Goal: Task Accomplishment & Management: Manage account settings

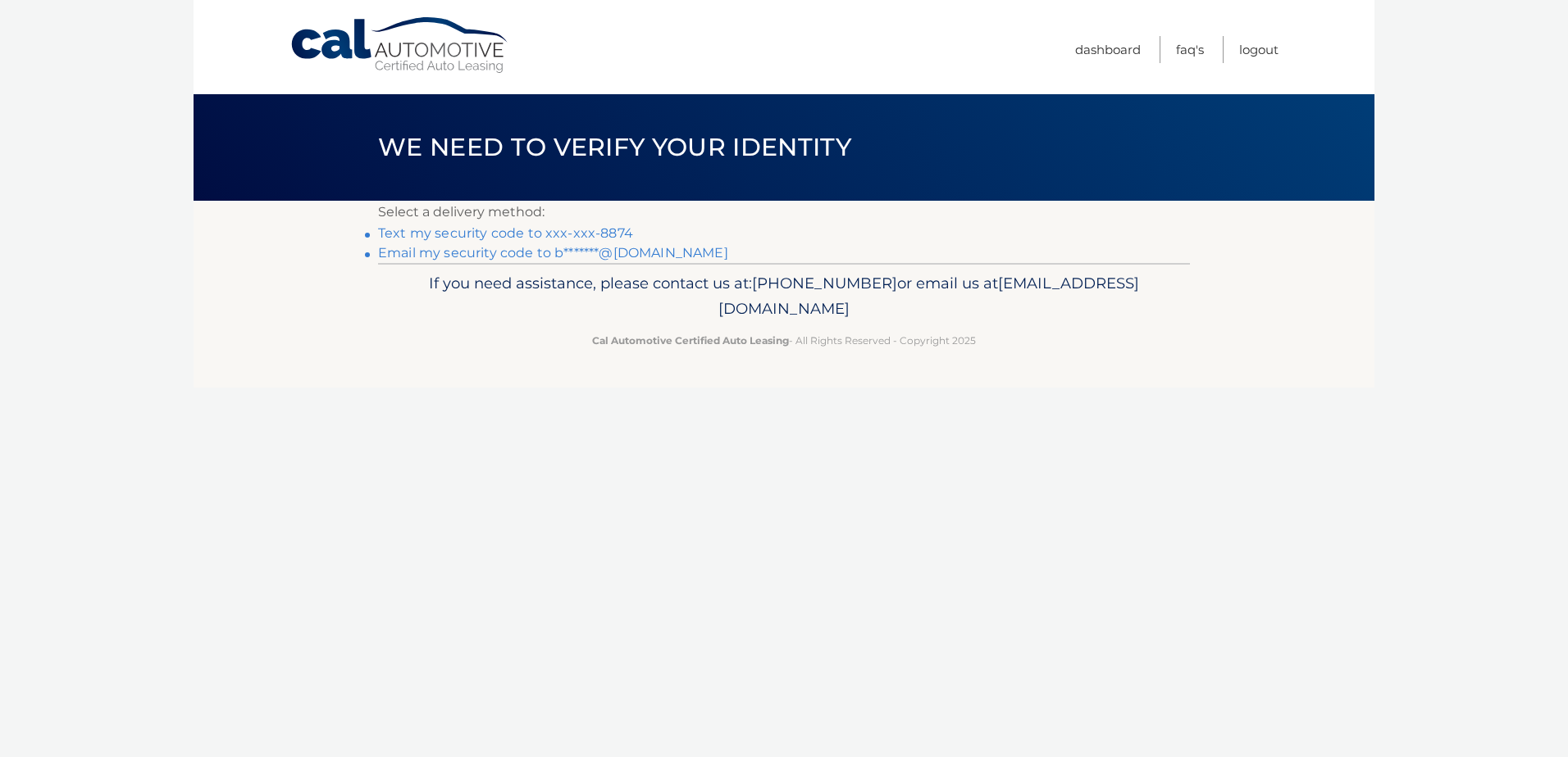
click at [546, 227] on link "Text my security code to xxx-xxx-8874" at bounding box center [505, 233] width 255 height 15
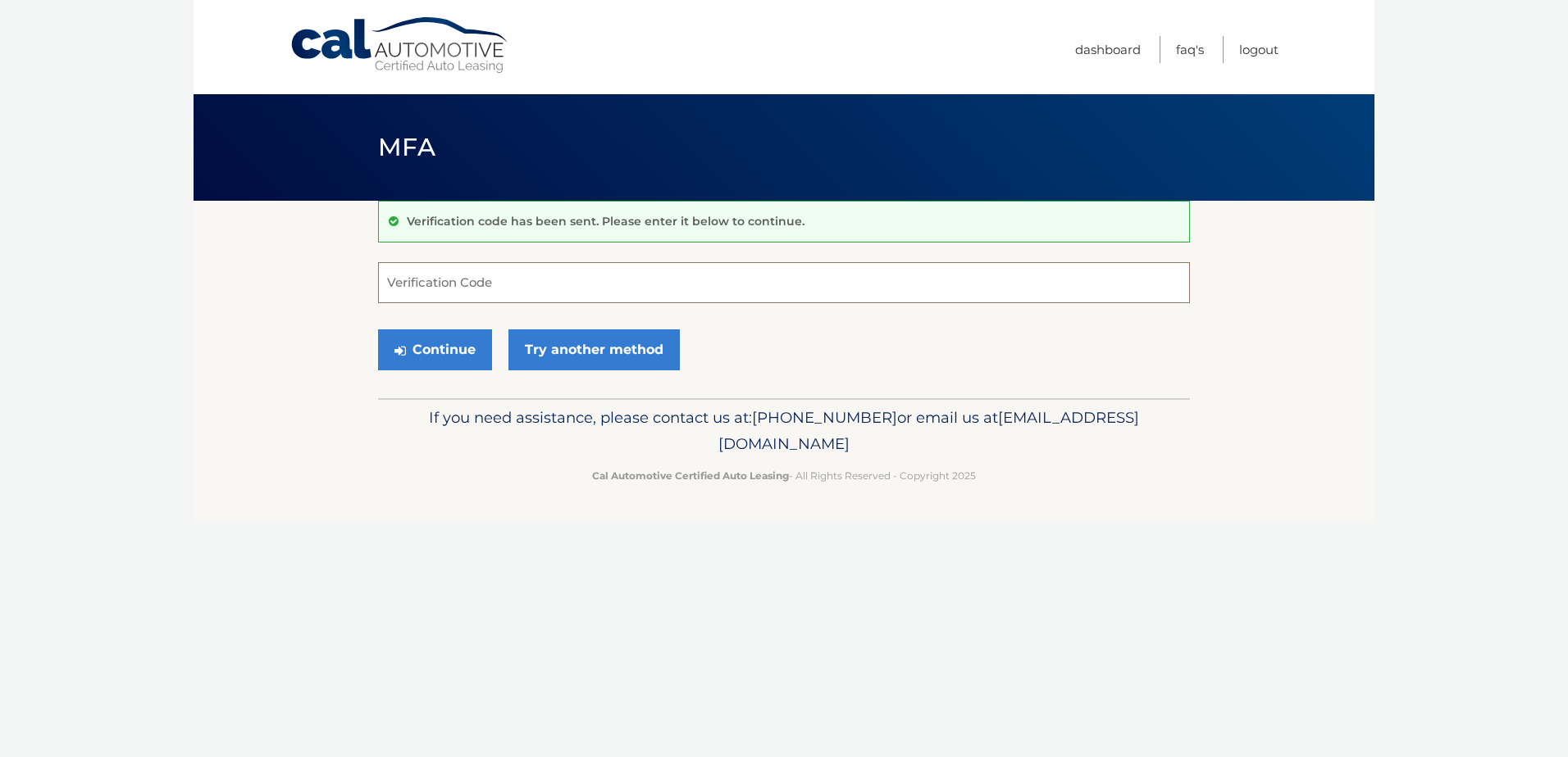
drag, startPoint x: 529, startPoint y: 279, endPoint x: 515, endPoint y: 291, distance: 18.4
click at [528, 279] on input "Verification Code" at bounding box center [784, 282] width 811 height 41
type input "060247"
click at [378, 330] on button "Continue" at bounding box center [435, 350] width 114 height 41
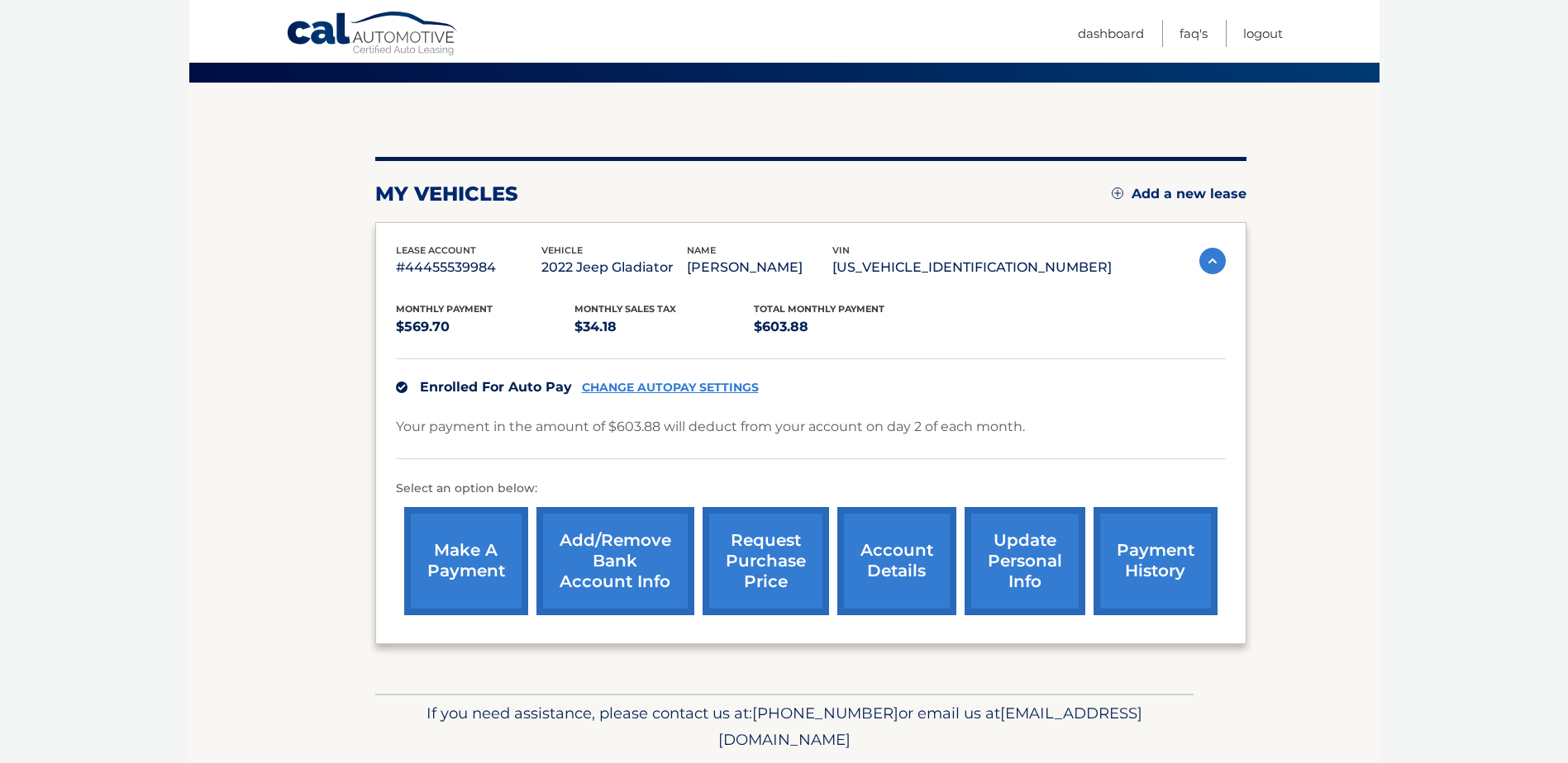
scroll to position [175, 0]
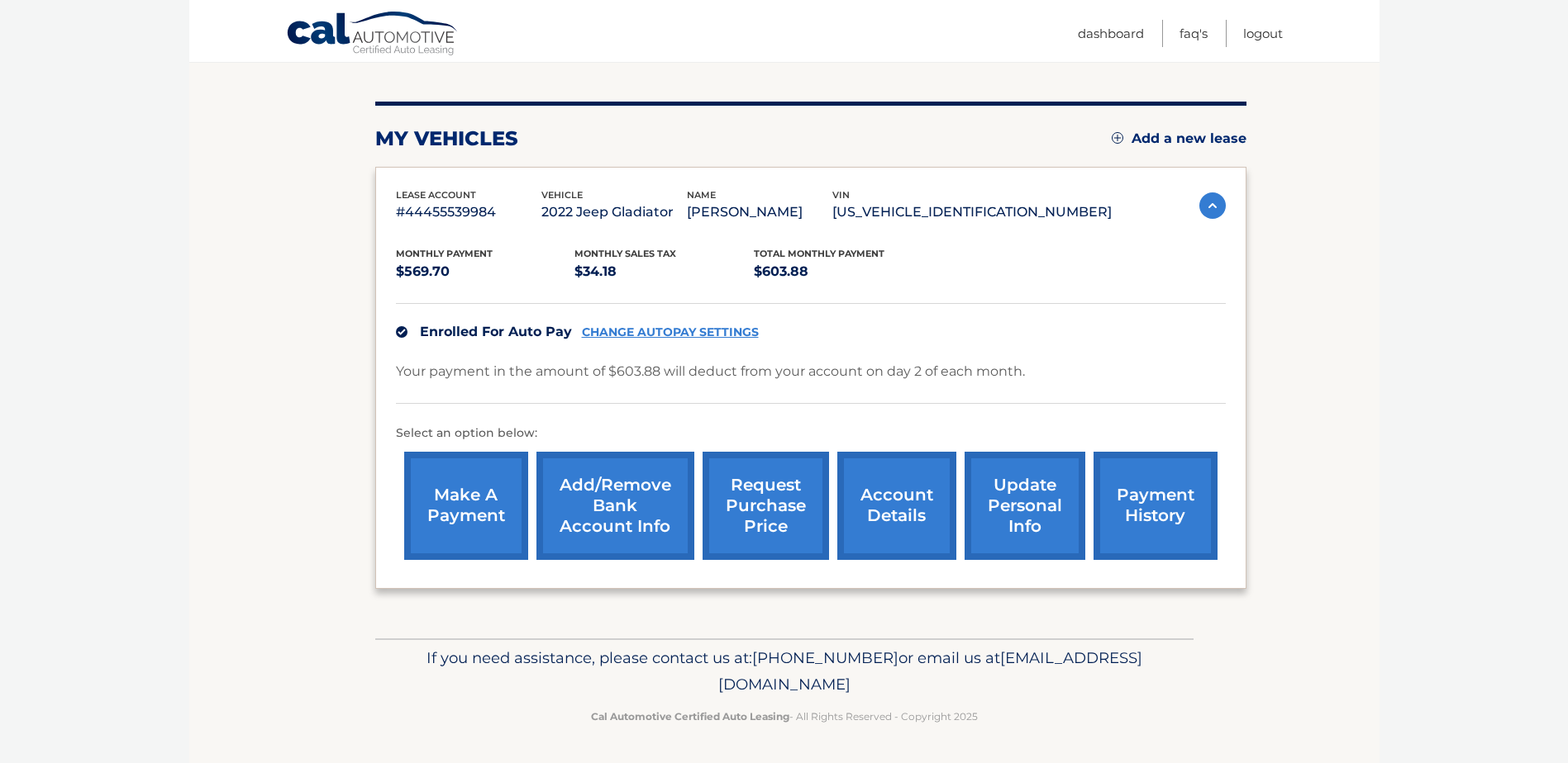
click at [911, 507] on link "account details" at bounding box center [896, 505] width 119 height 108
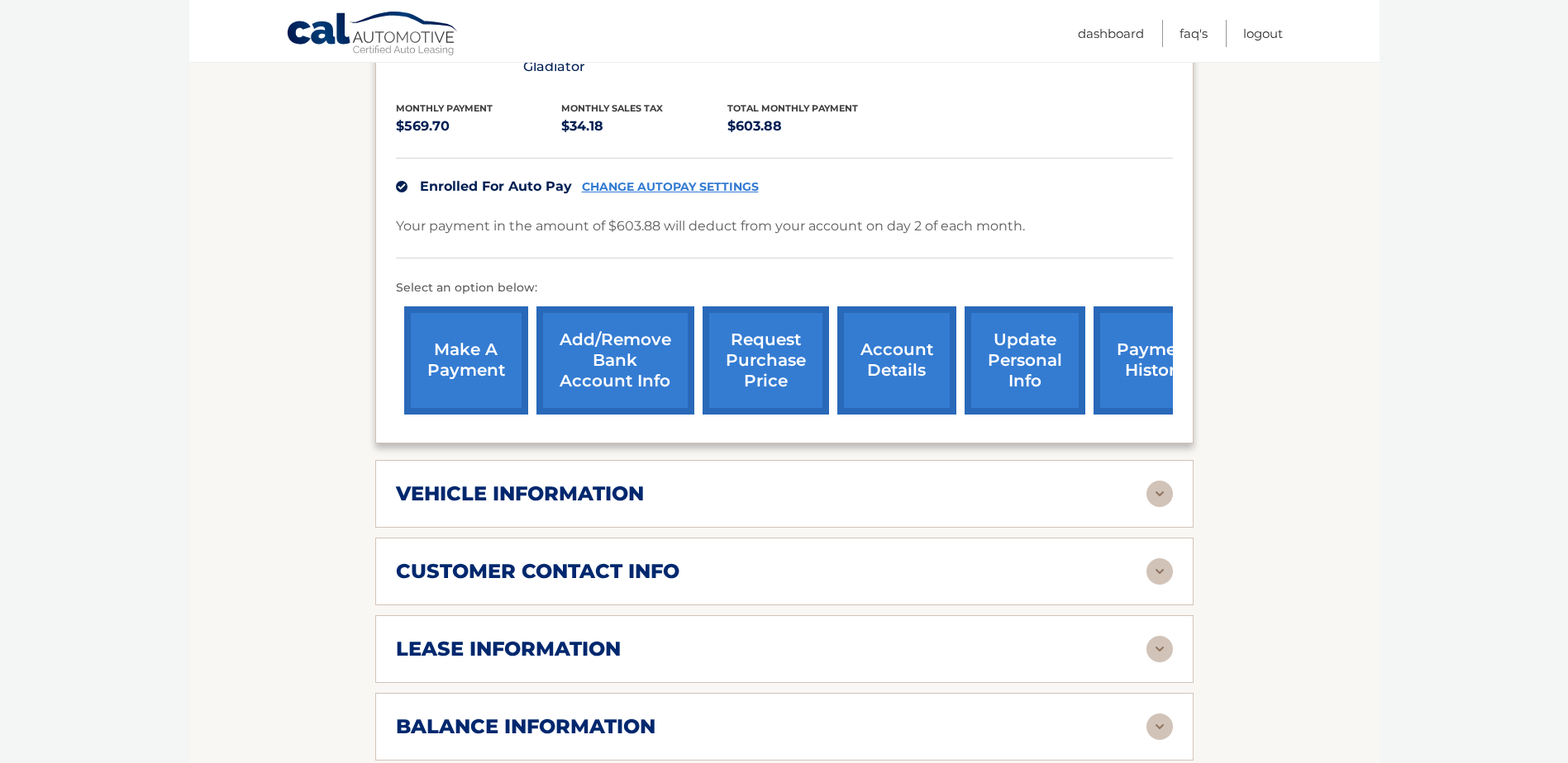
scroll to position [413, 0]
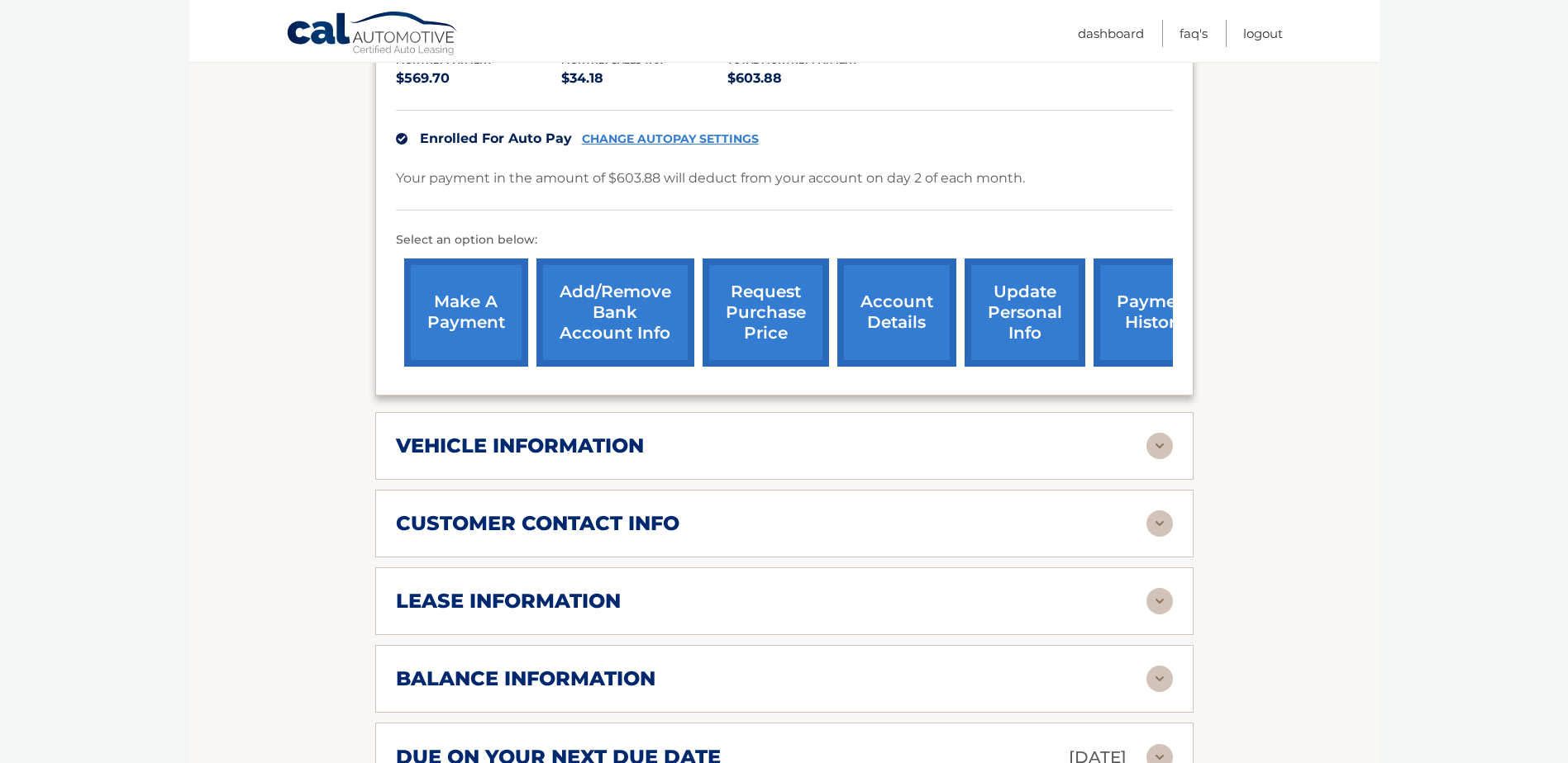
click at [994, 434] on div "vehicle information" at bounding box center [770, 446] width 750 height 25
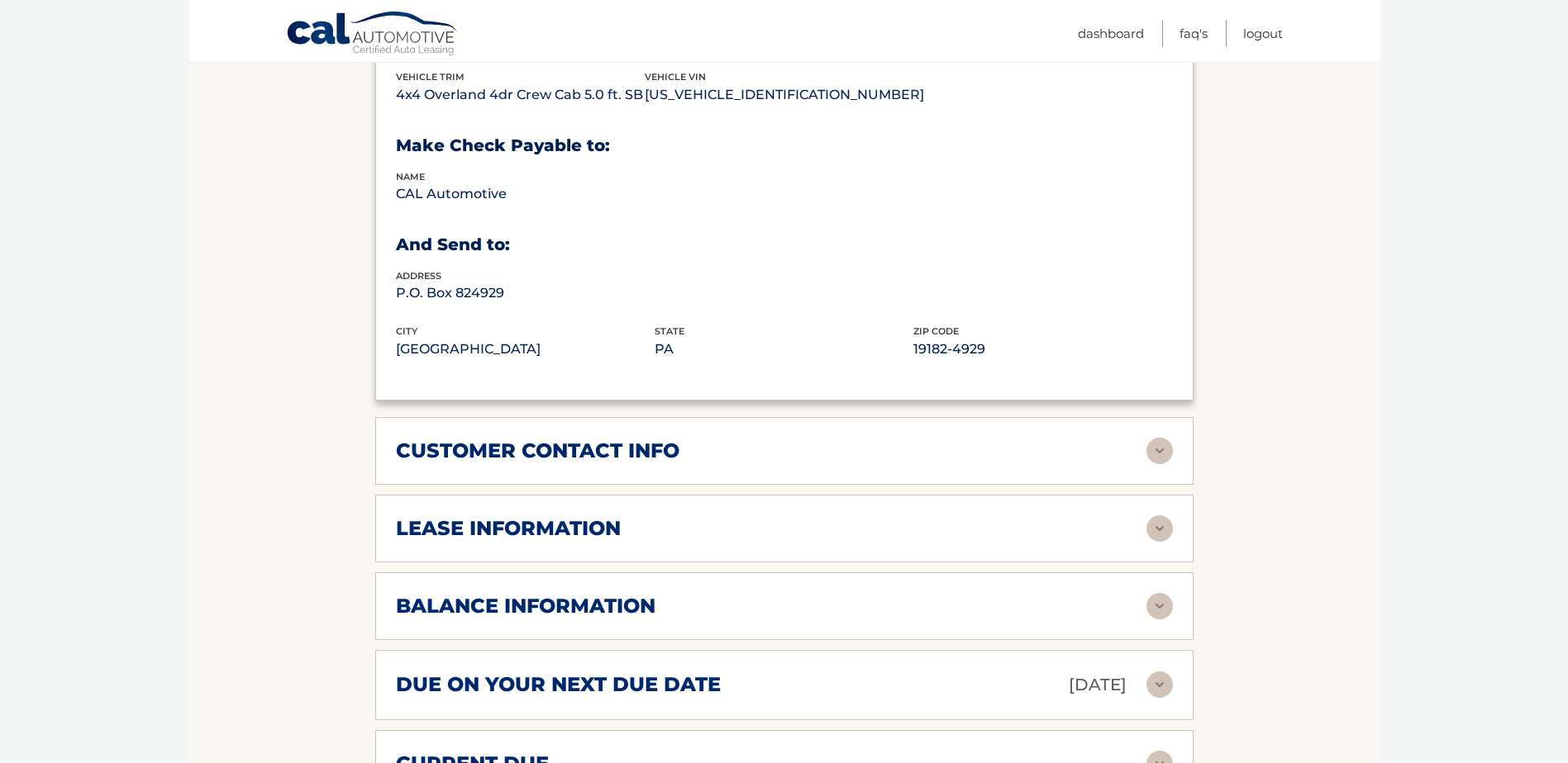
scroll to position [991, 0]
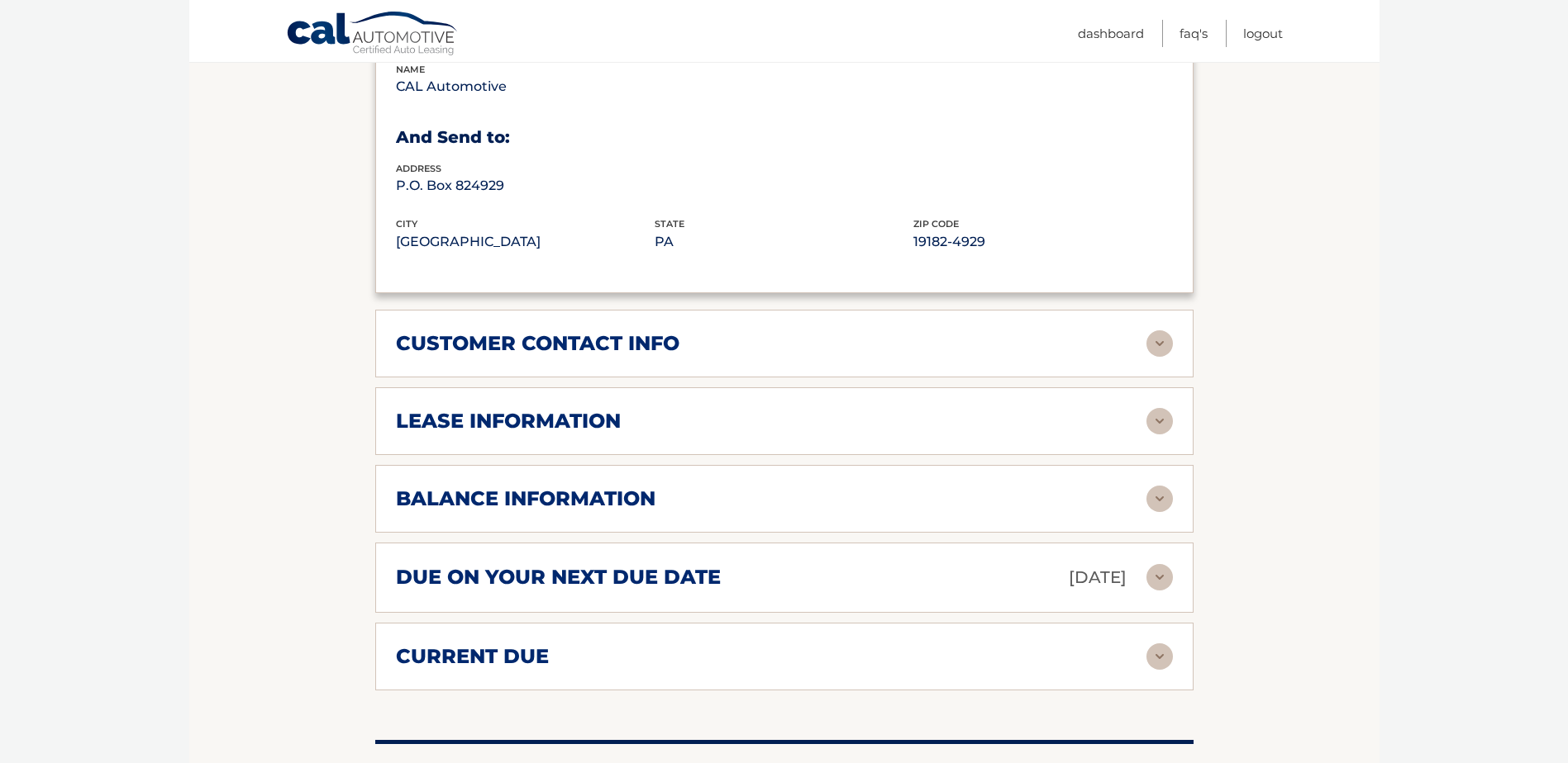
click at [957, 331] on div "customer contact info" at bounding box center [770, 344] width 750 height 25
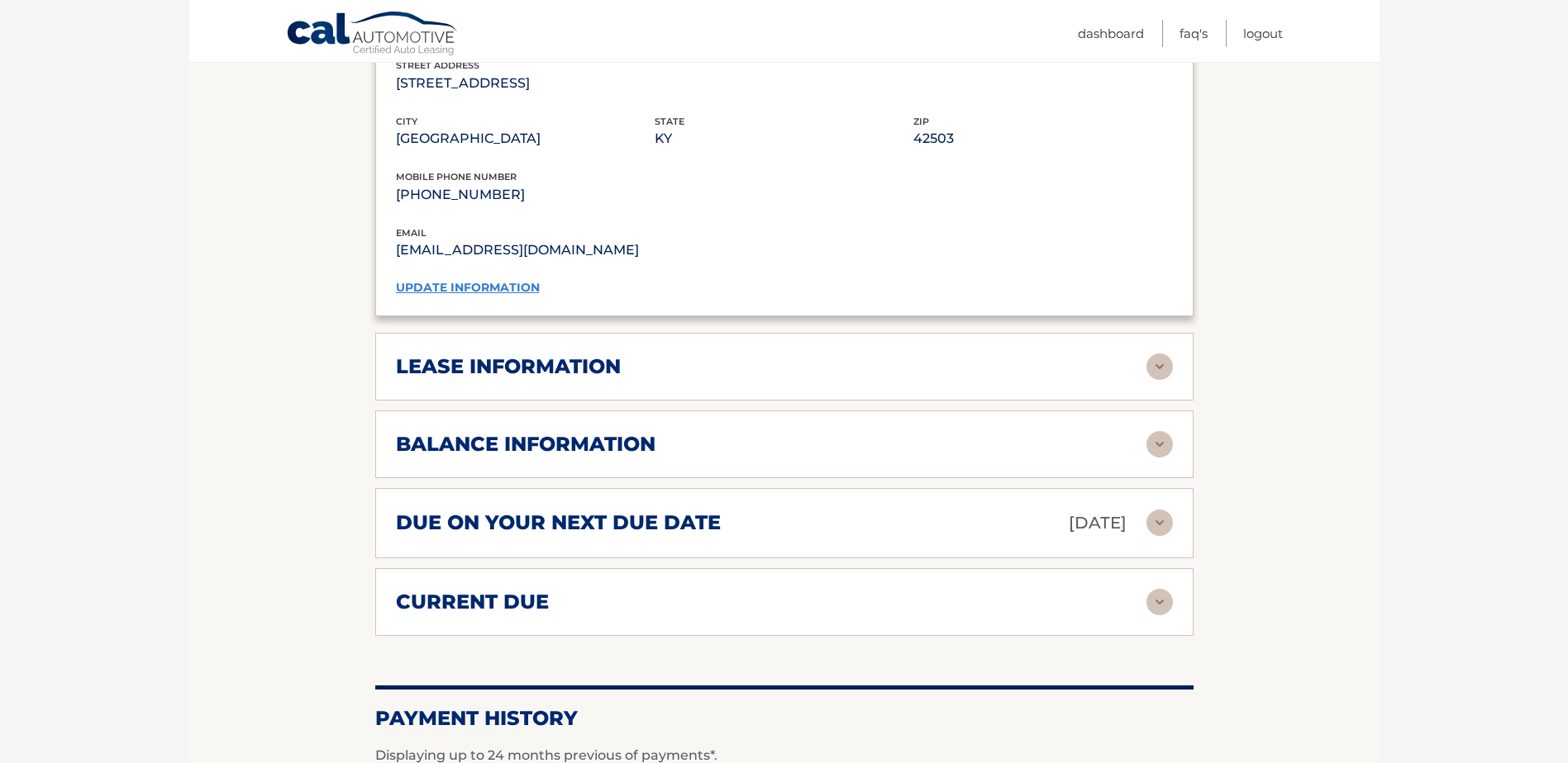
scroll to position [1404, 0]
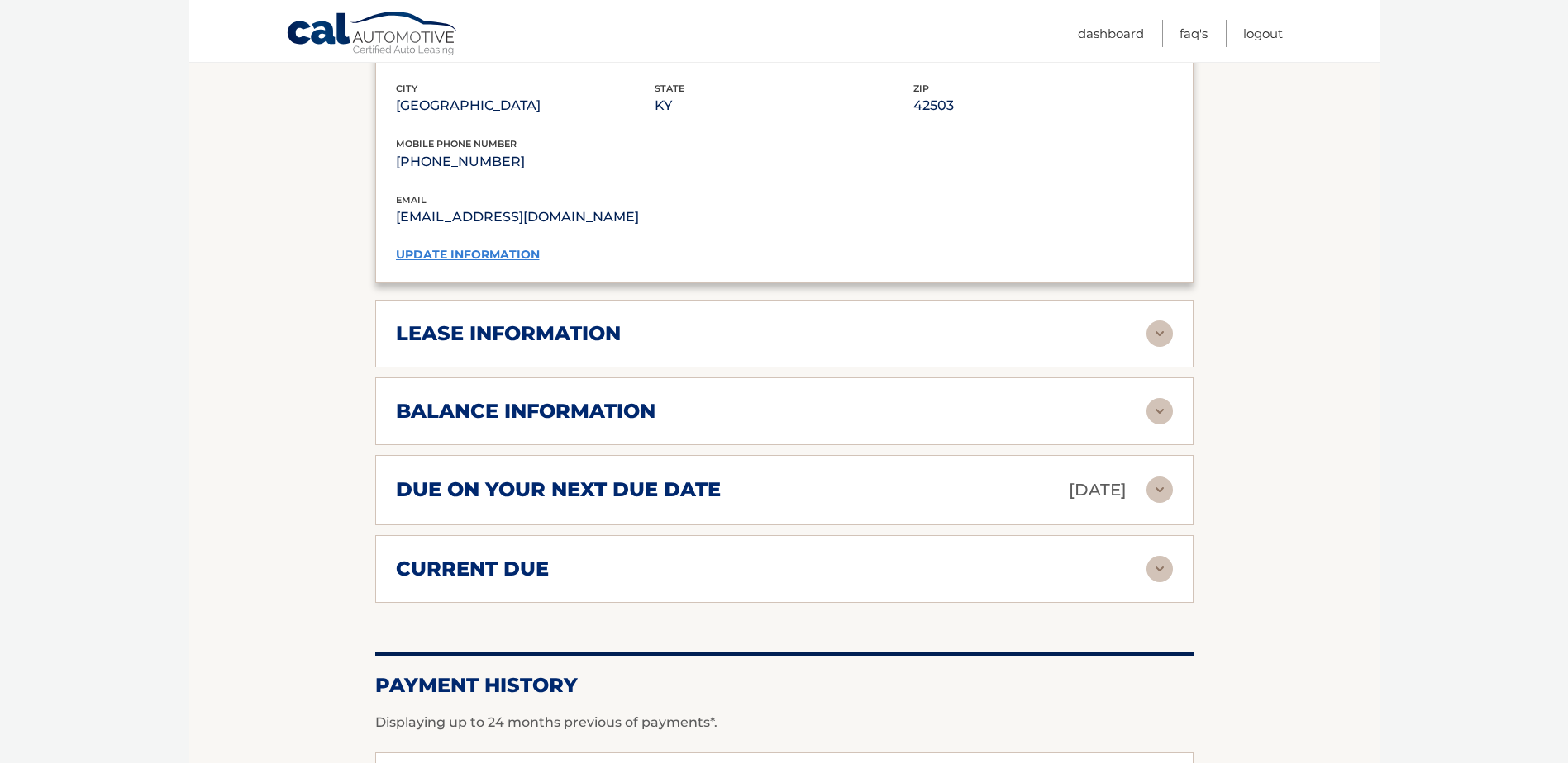
click at [903, 321] on div "lease information" at bounding box center [770, 333] width 750 height 25
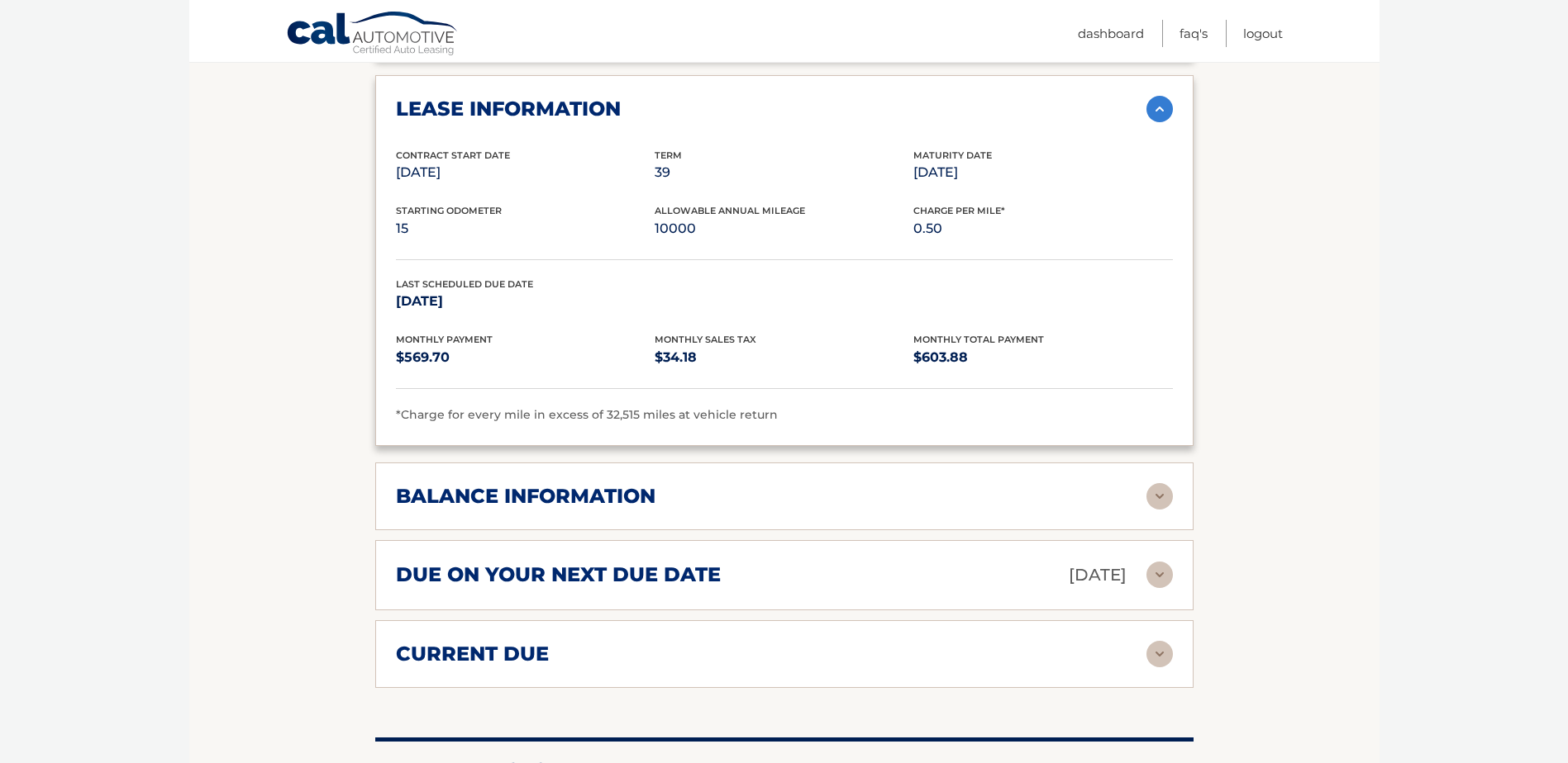
scroll to position [1652, 0]
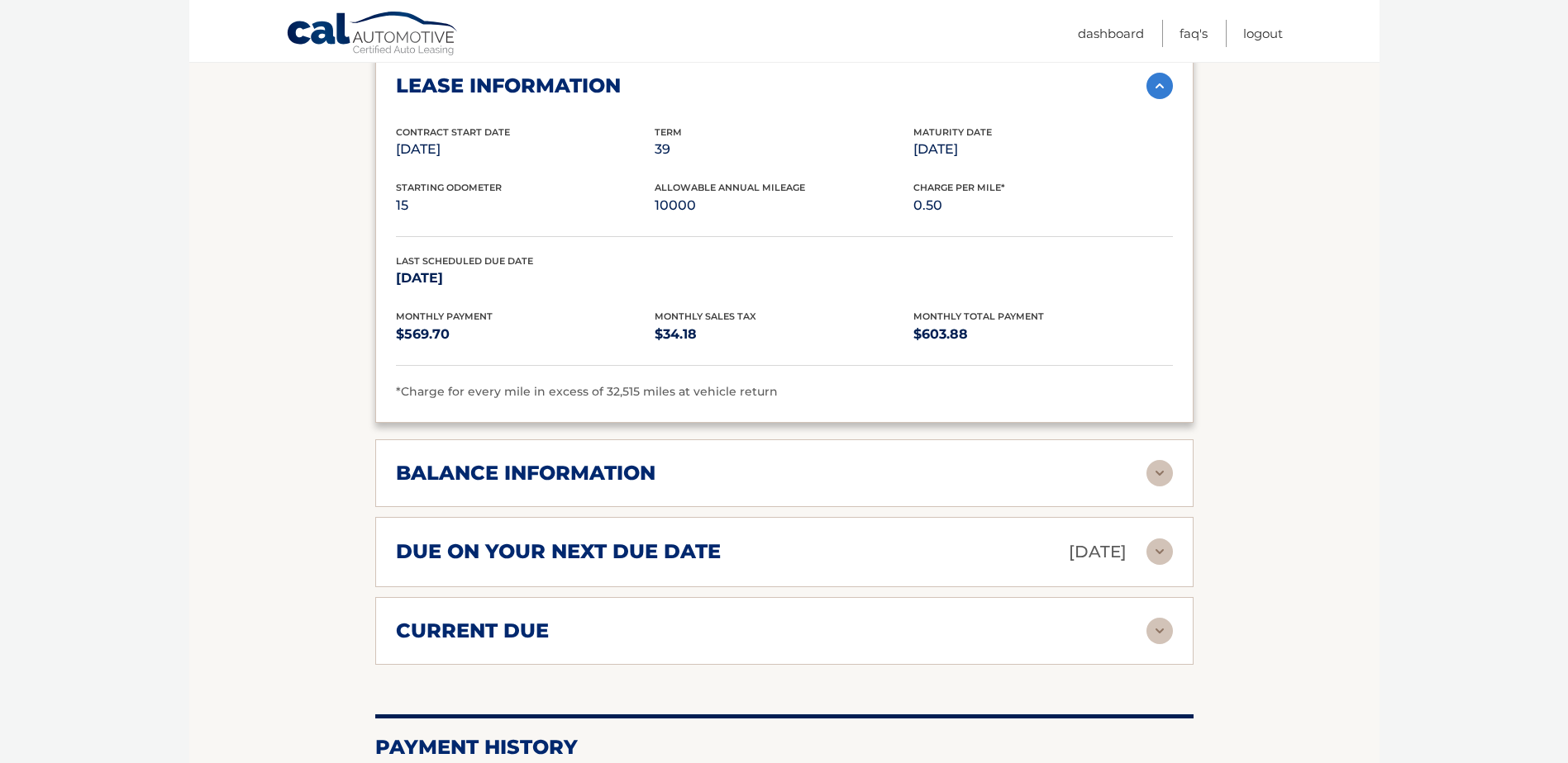
click at [1029, 461] on div "balance information" at bounding box center [770, 474] width 750 height 25
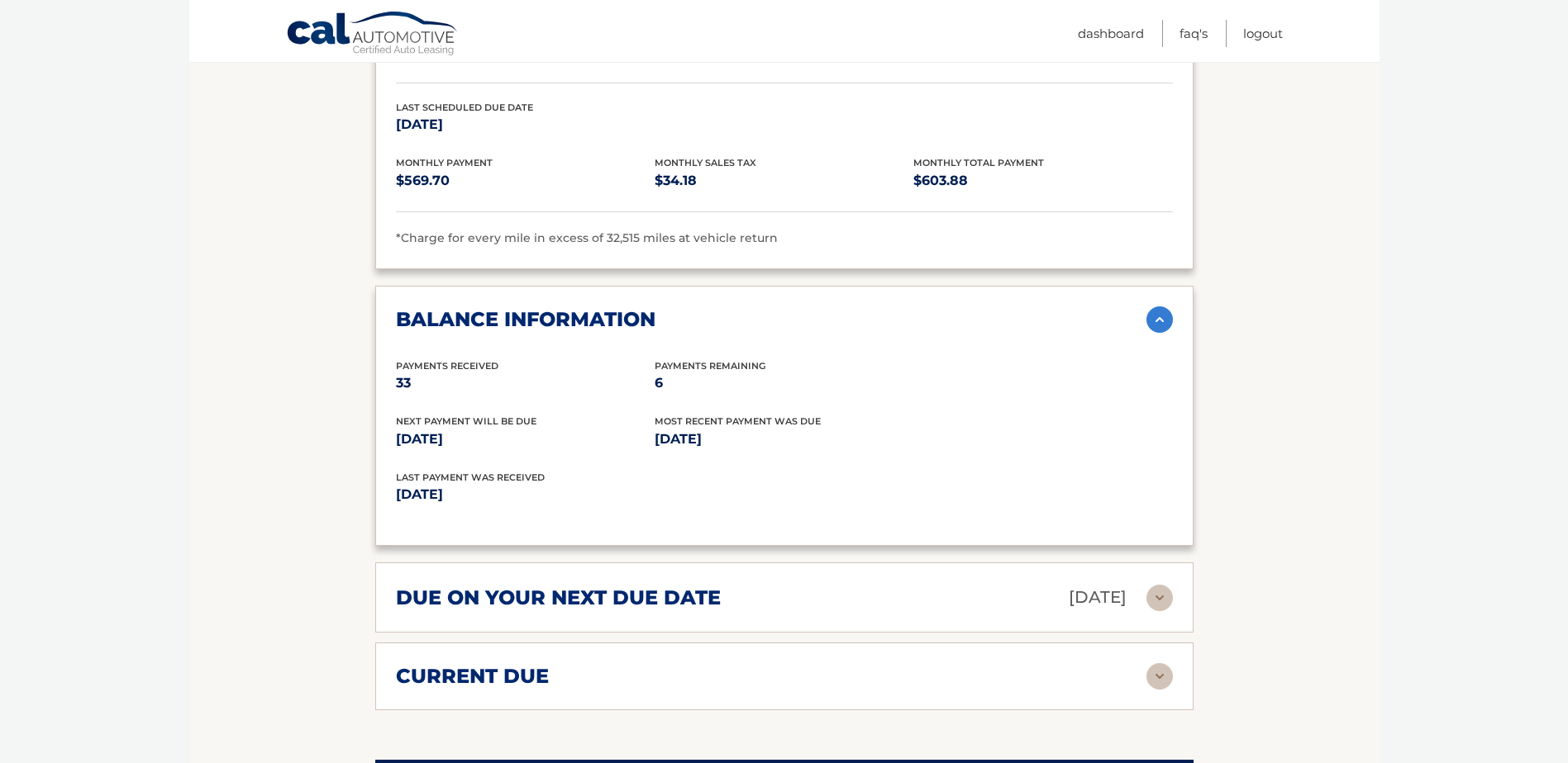
scroll to position [1899, 0]
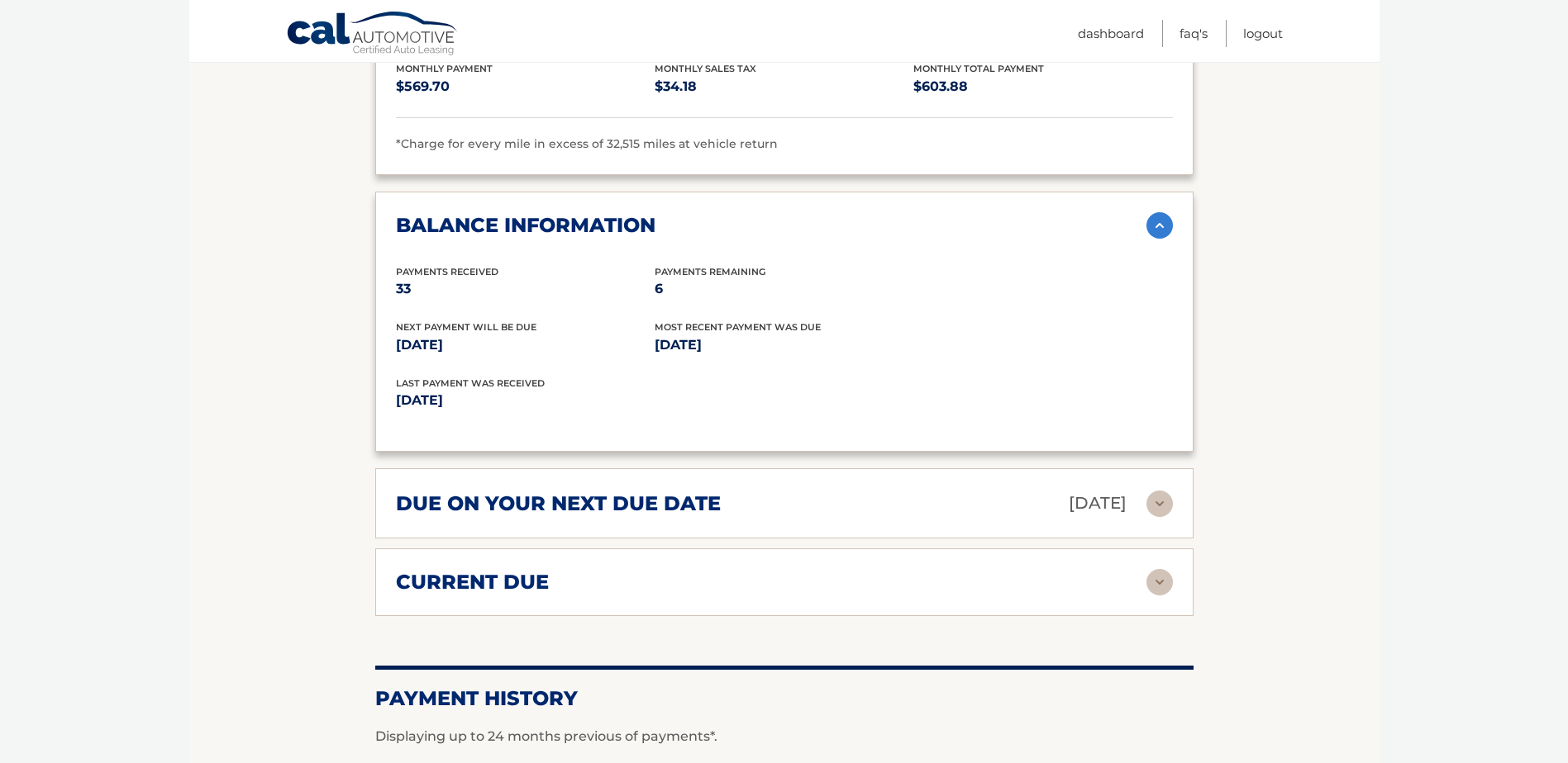
click at [1005, 489] on div "due on your next due date [DATE]" at bounding box center [770, 503] width 750 height 29
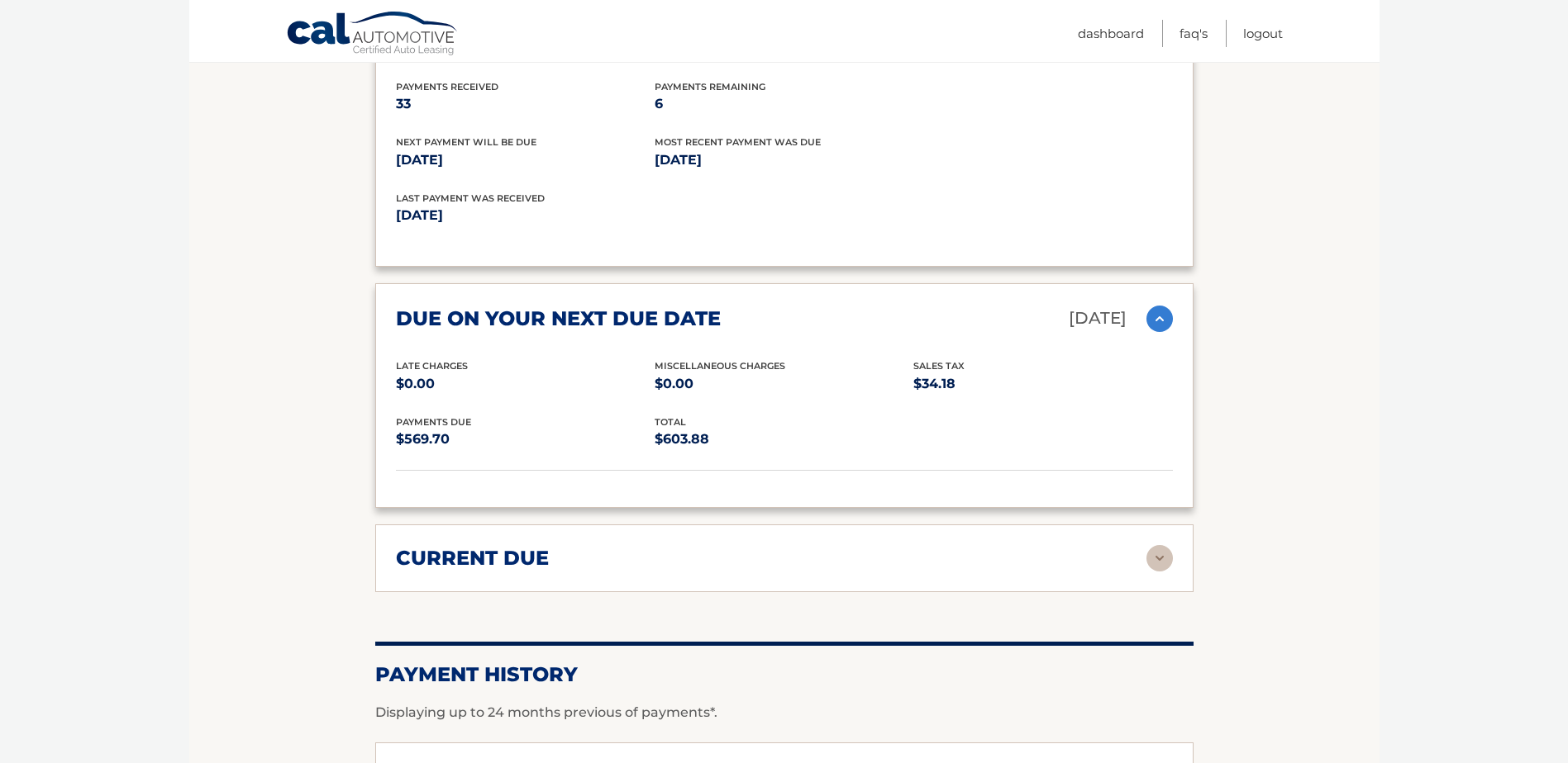
scroll to position [2230, 0]
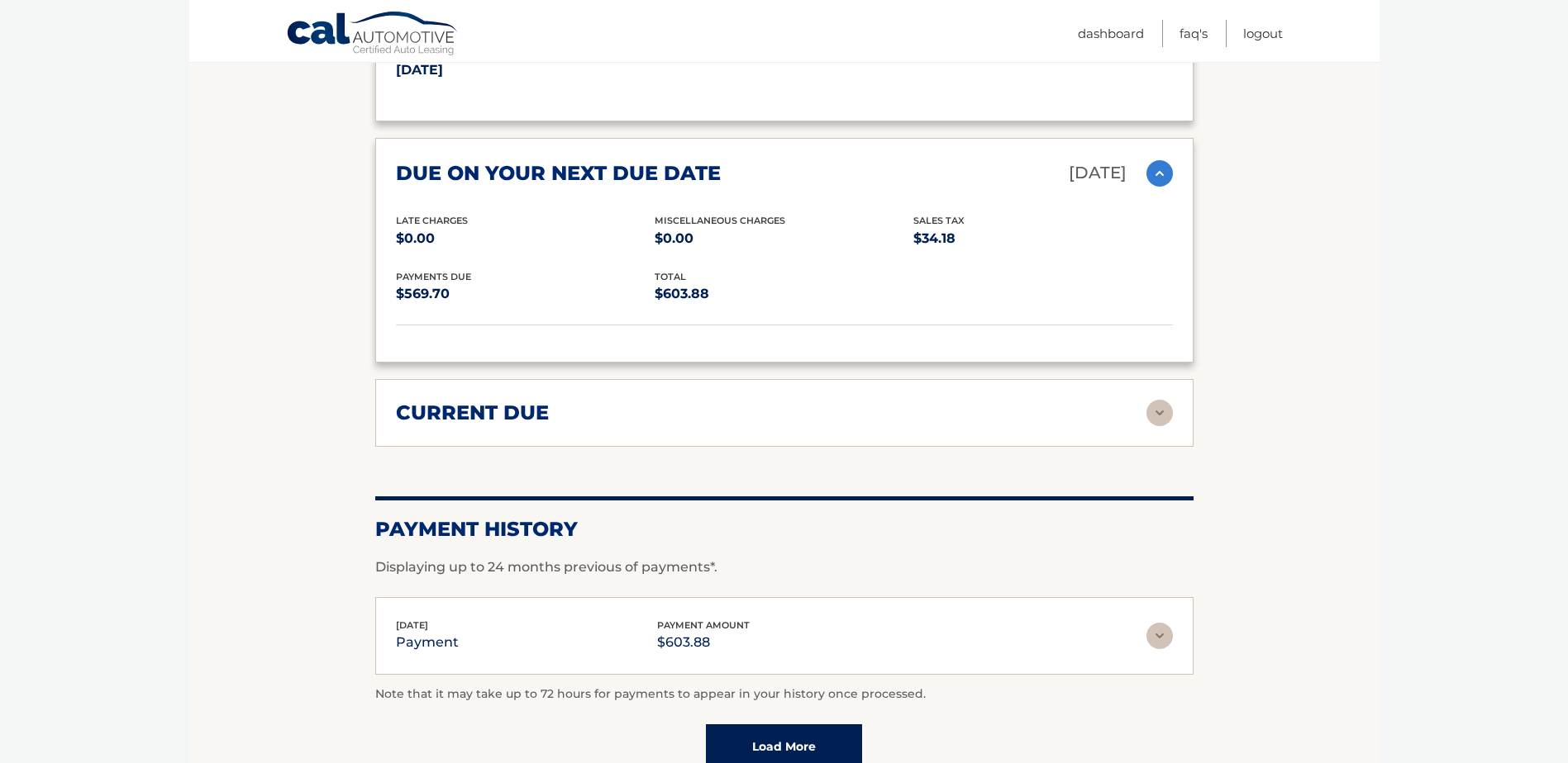
click at [1030, 401] on div "current due" at bounding box center [770, 413] width 750 height 25
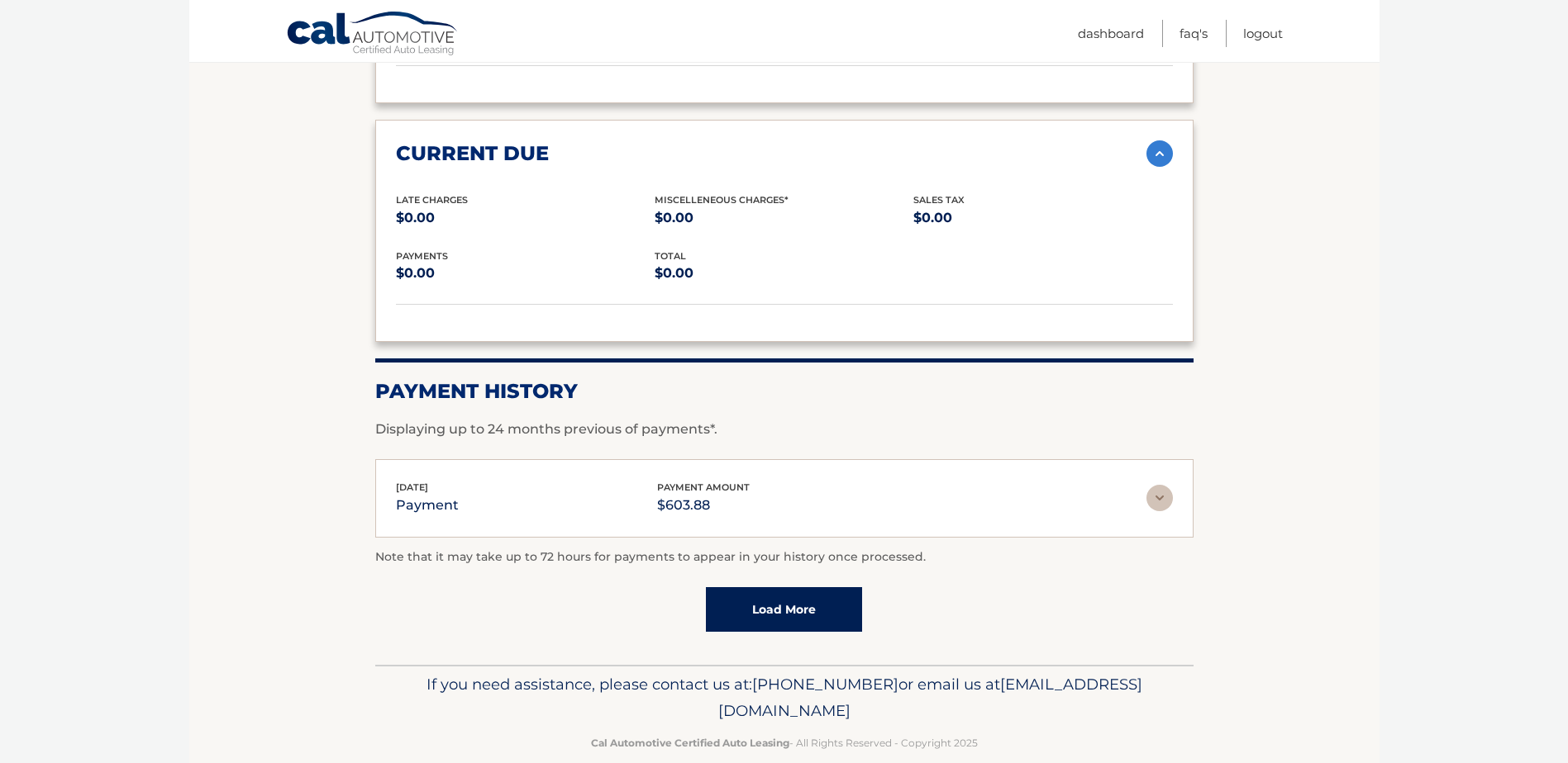
scroll to position [2492, 0]
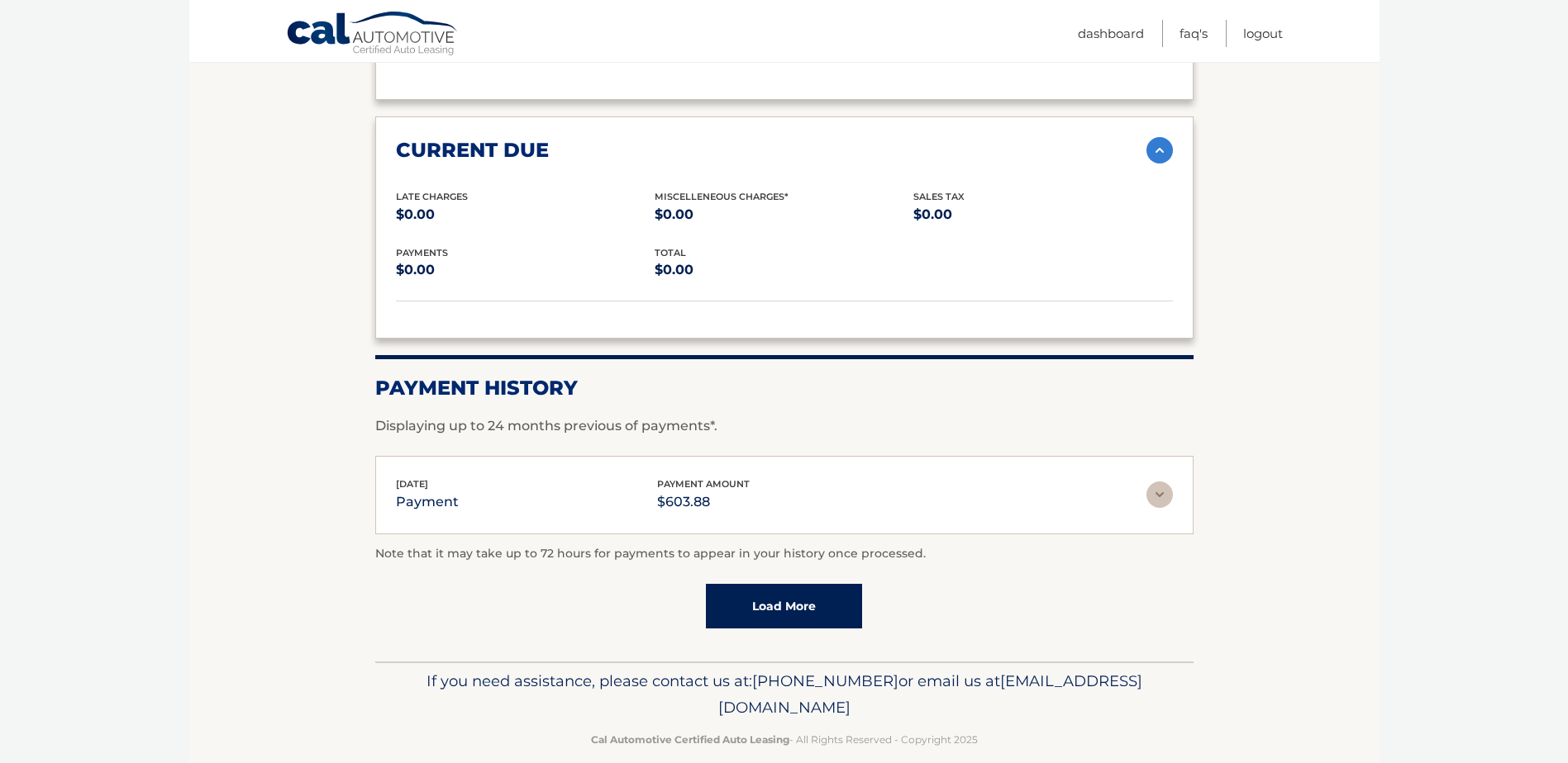
click at [1158, 138] on img at bounding box center [1160, 151] width 27 height 27
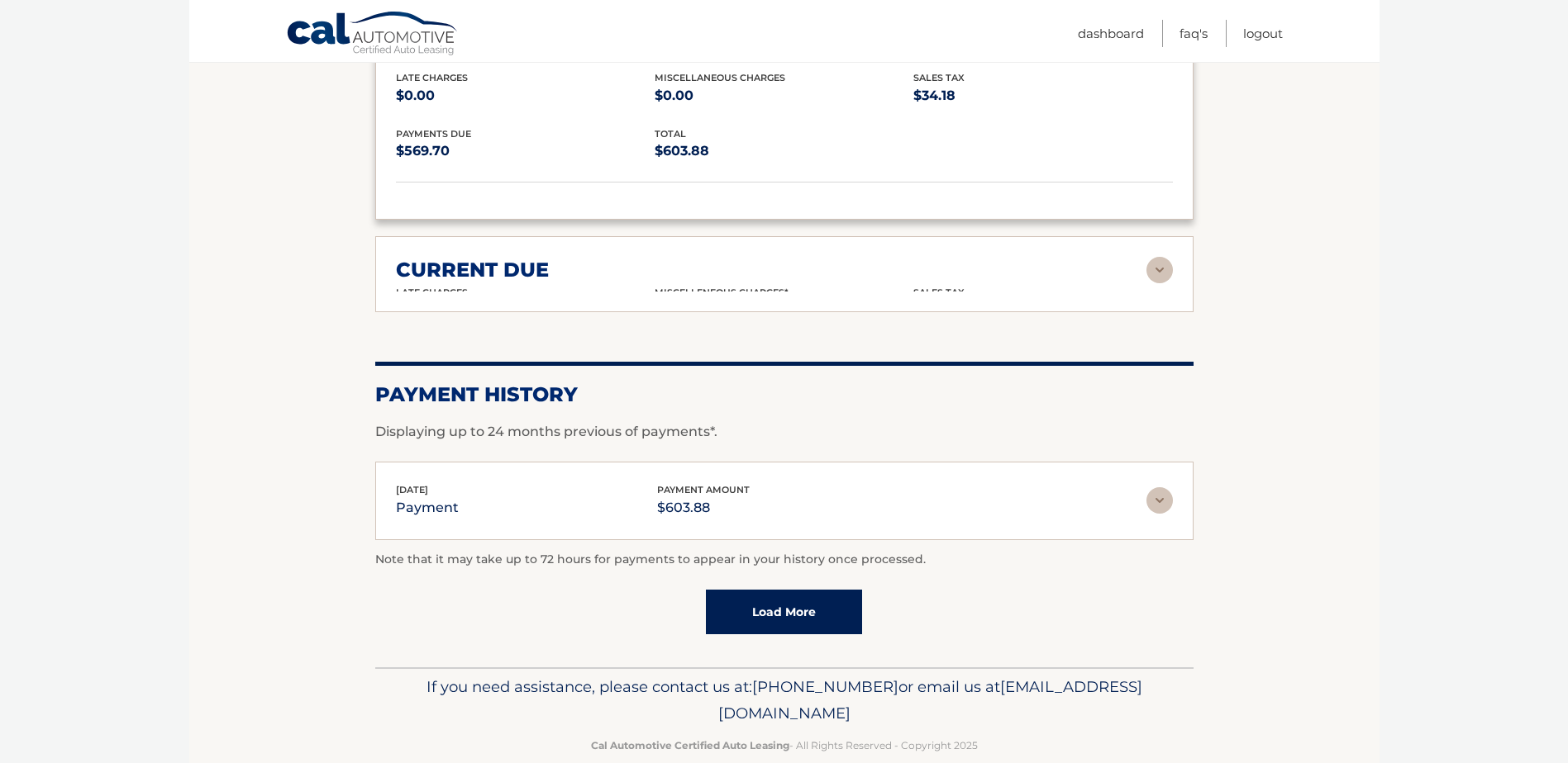
scroll to position [2371, 0]
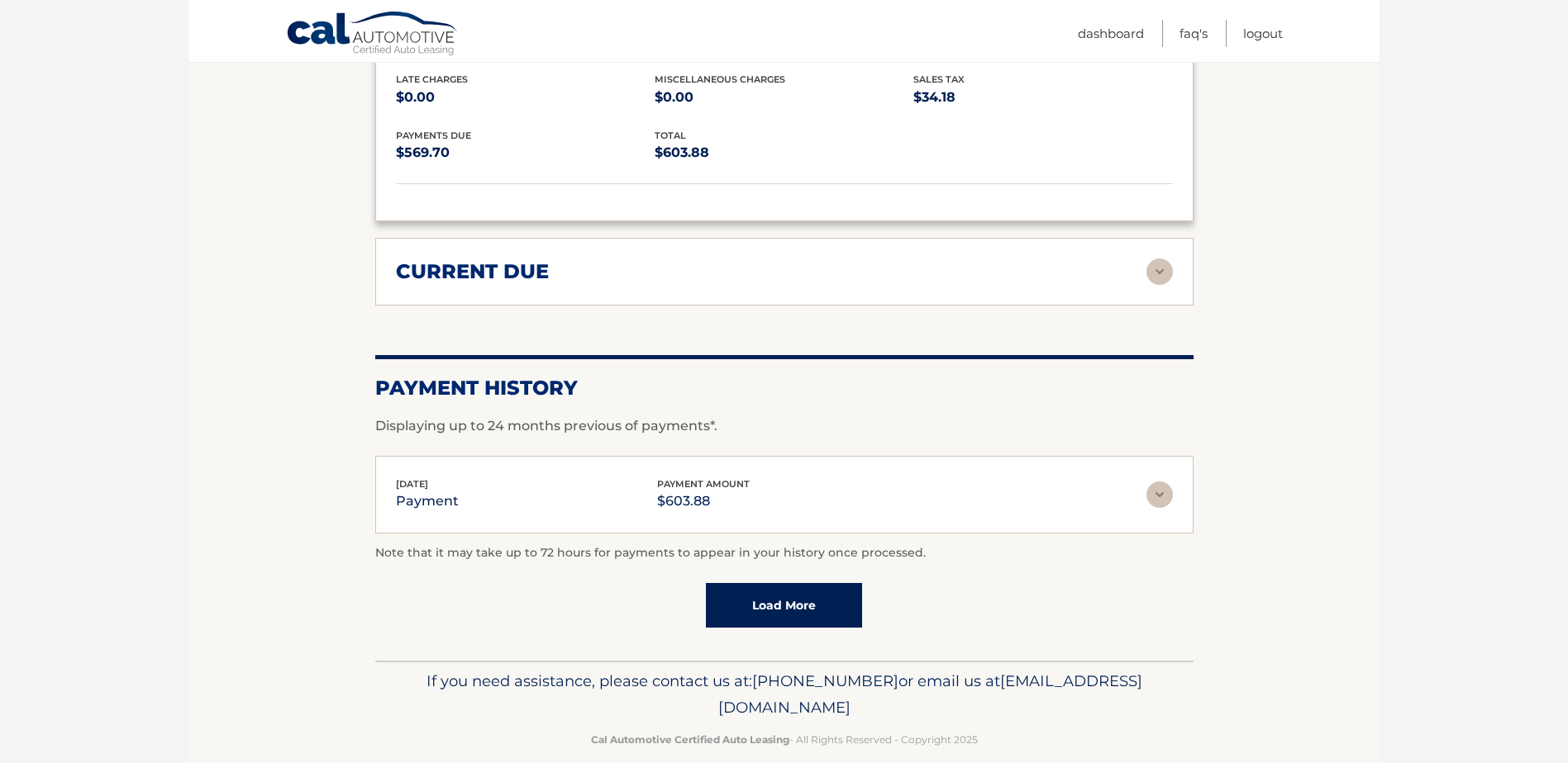
click at [1161, 259] on img at bounding box center [1160, 272] width 27 height 27
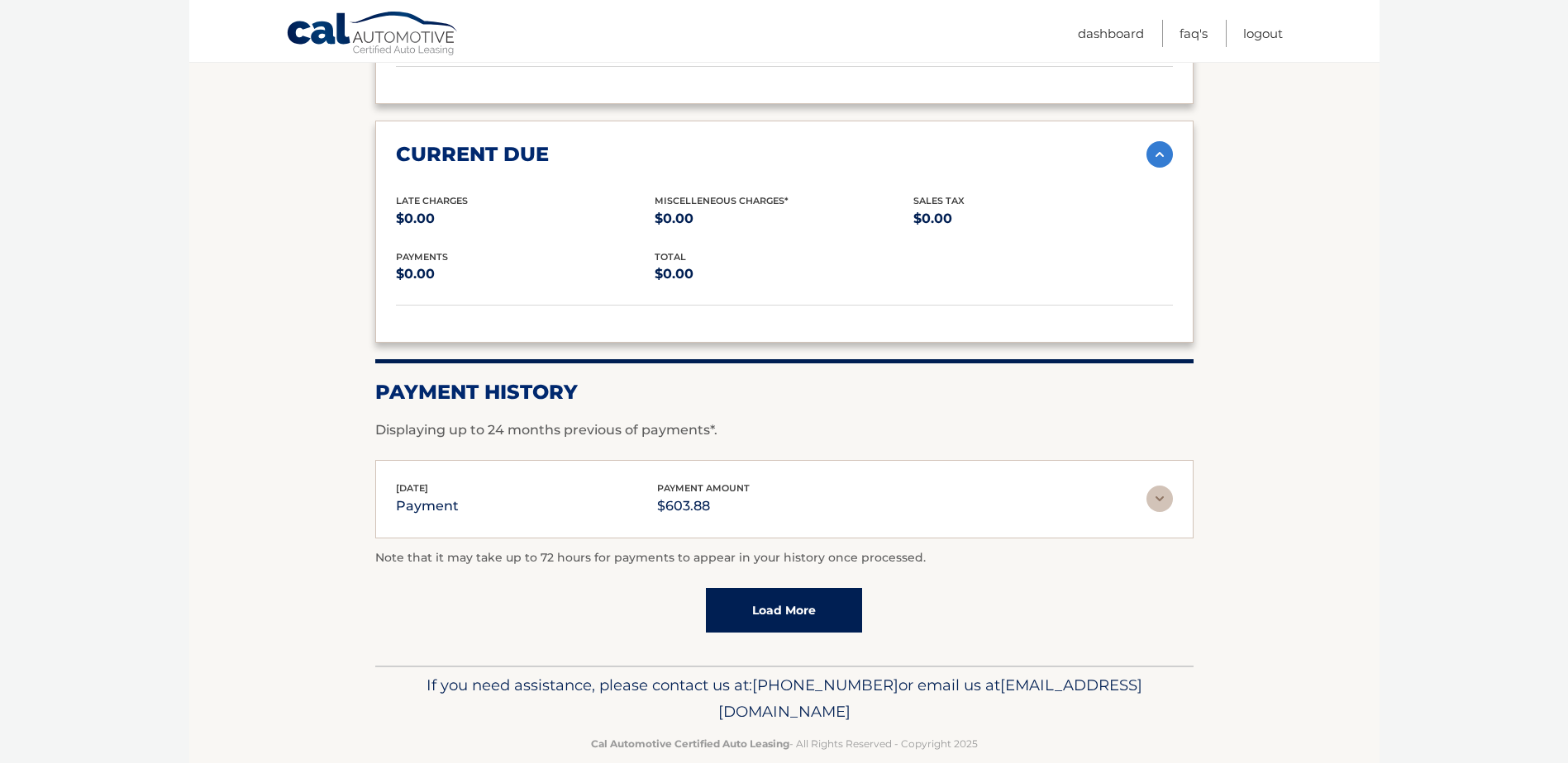
scroll to position [2492, 0]
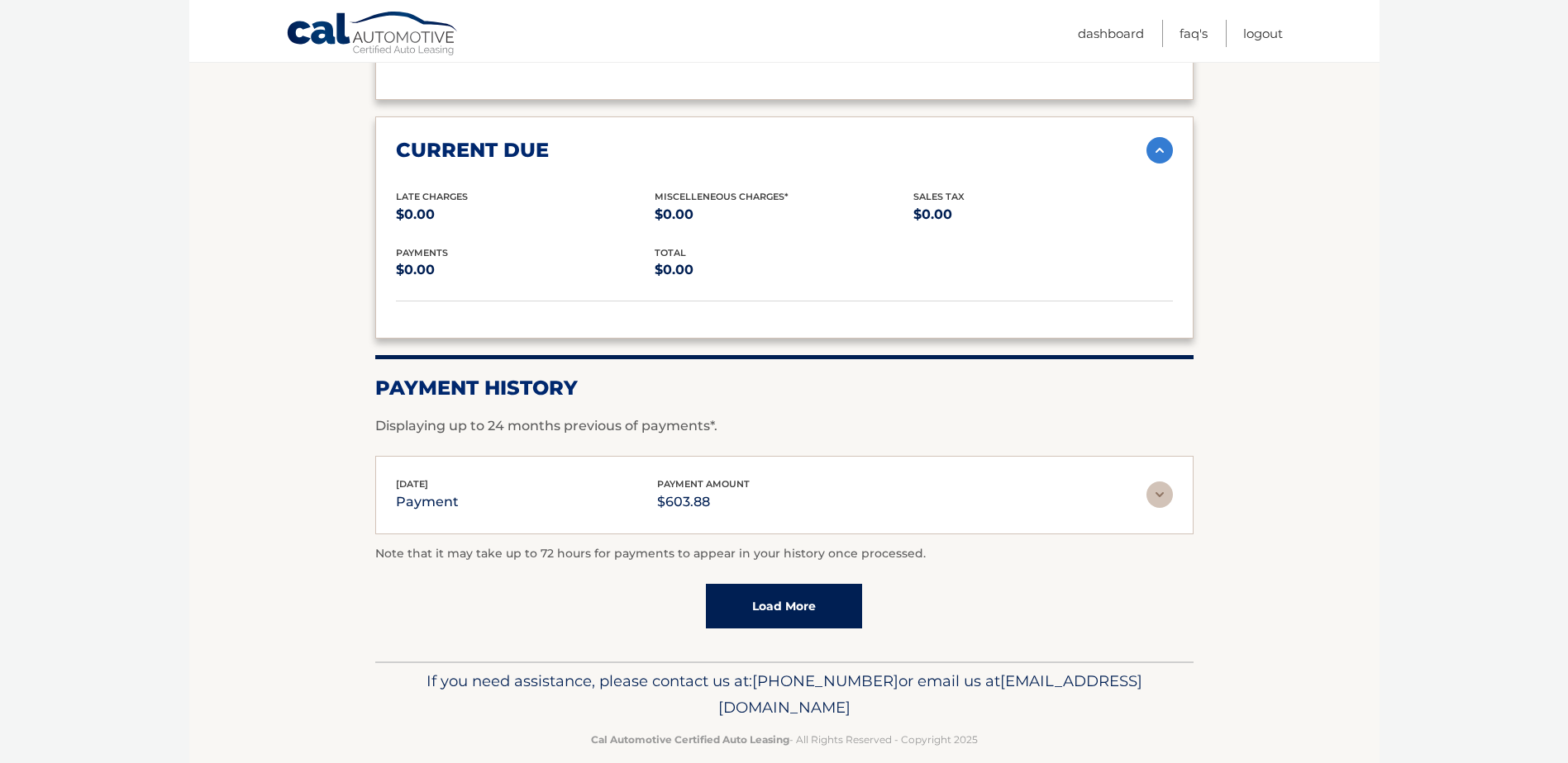
click at [824, 584] on link "Load More" at bounding box center [784, 606] width 156 height 45
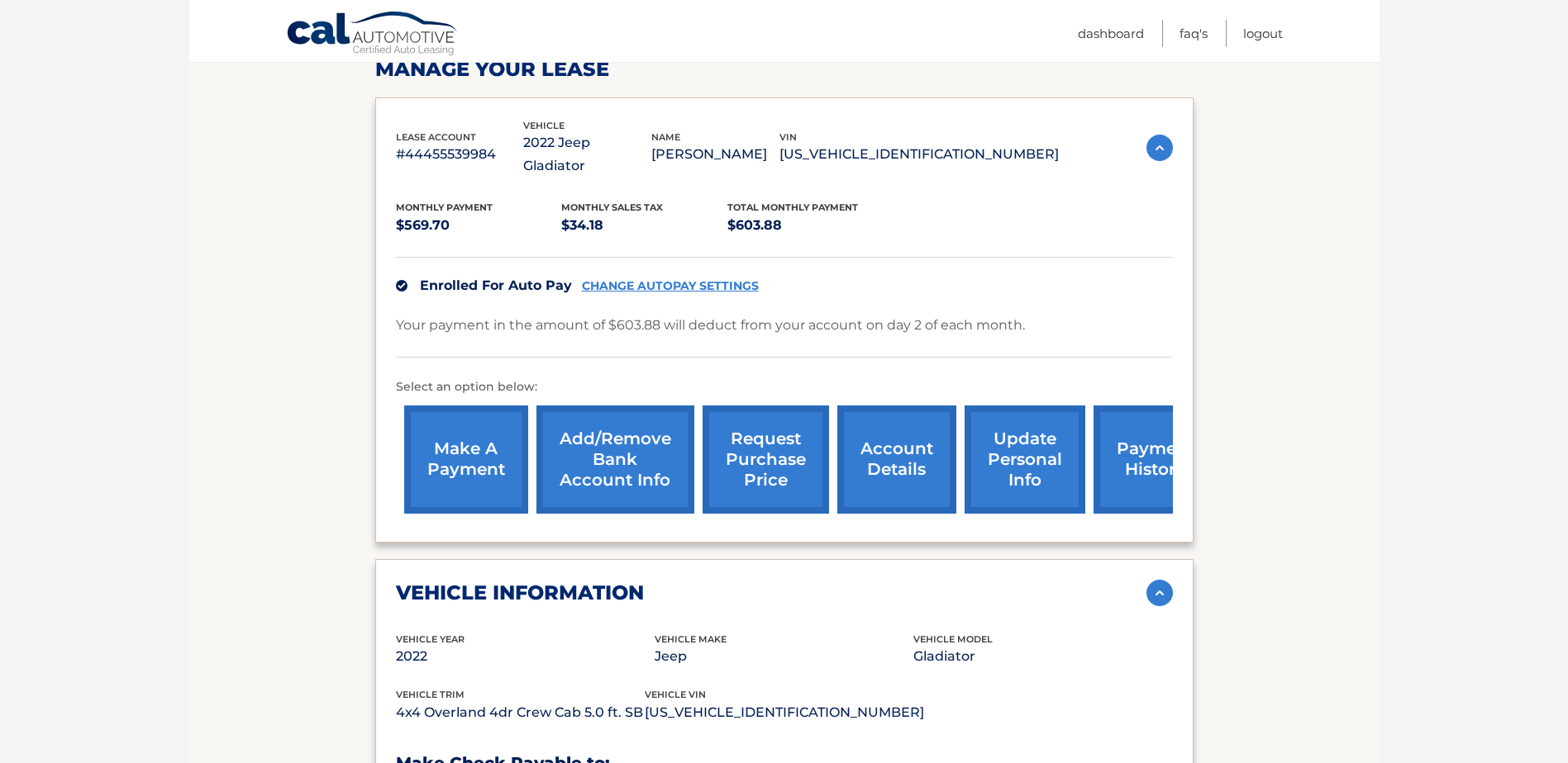
scroll to position [180, 0]
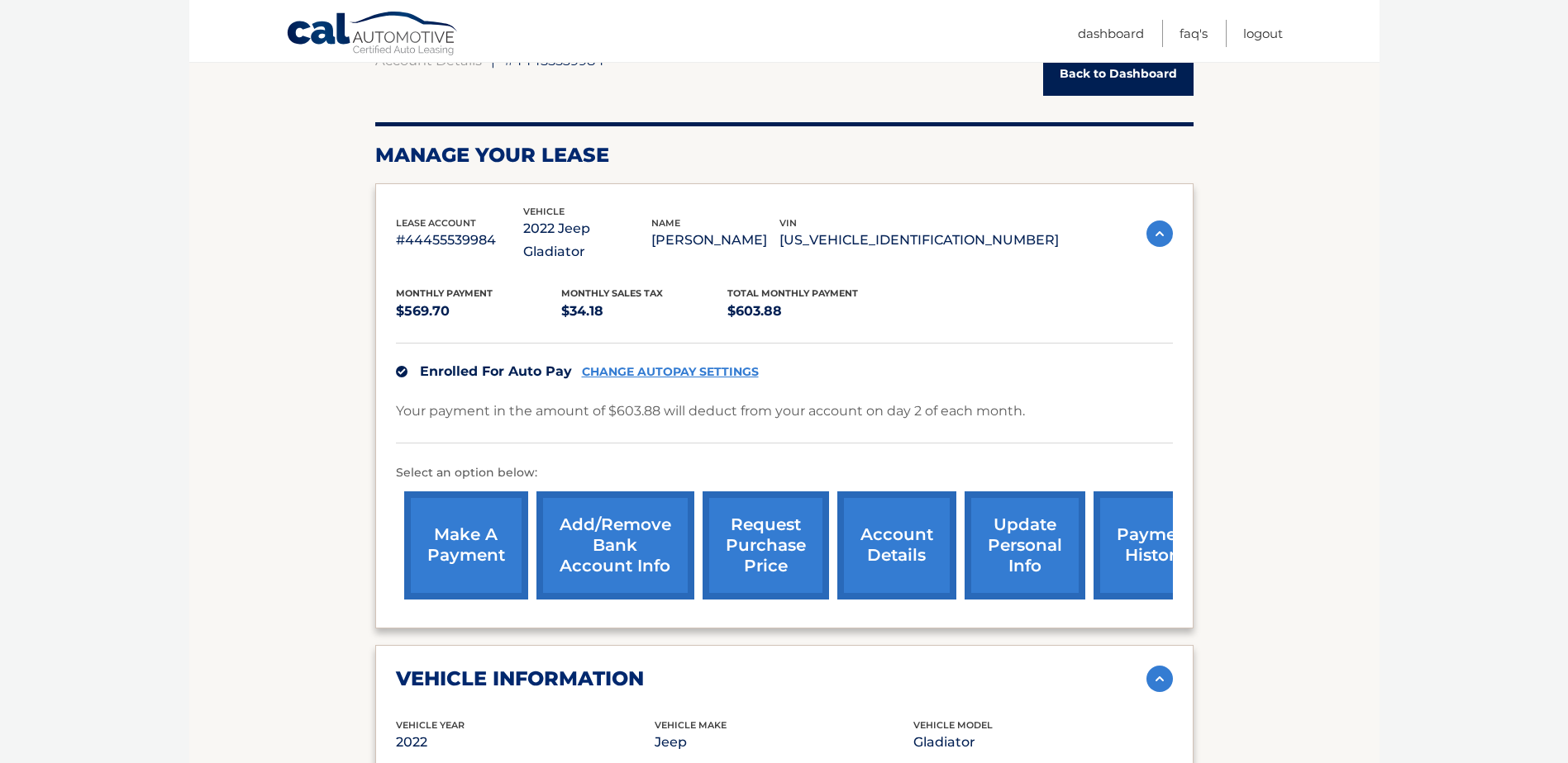
click at [892, 520] on link "account details" at bounding box center [896, 545] width 119 height 108
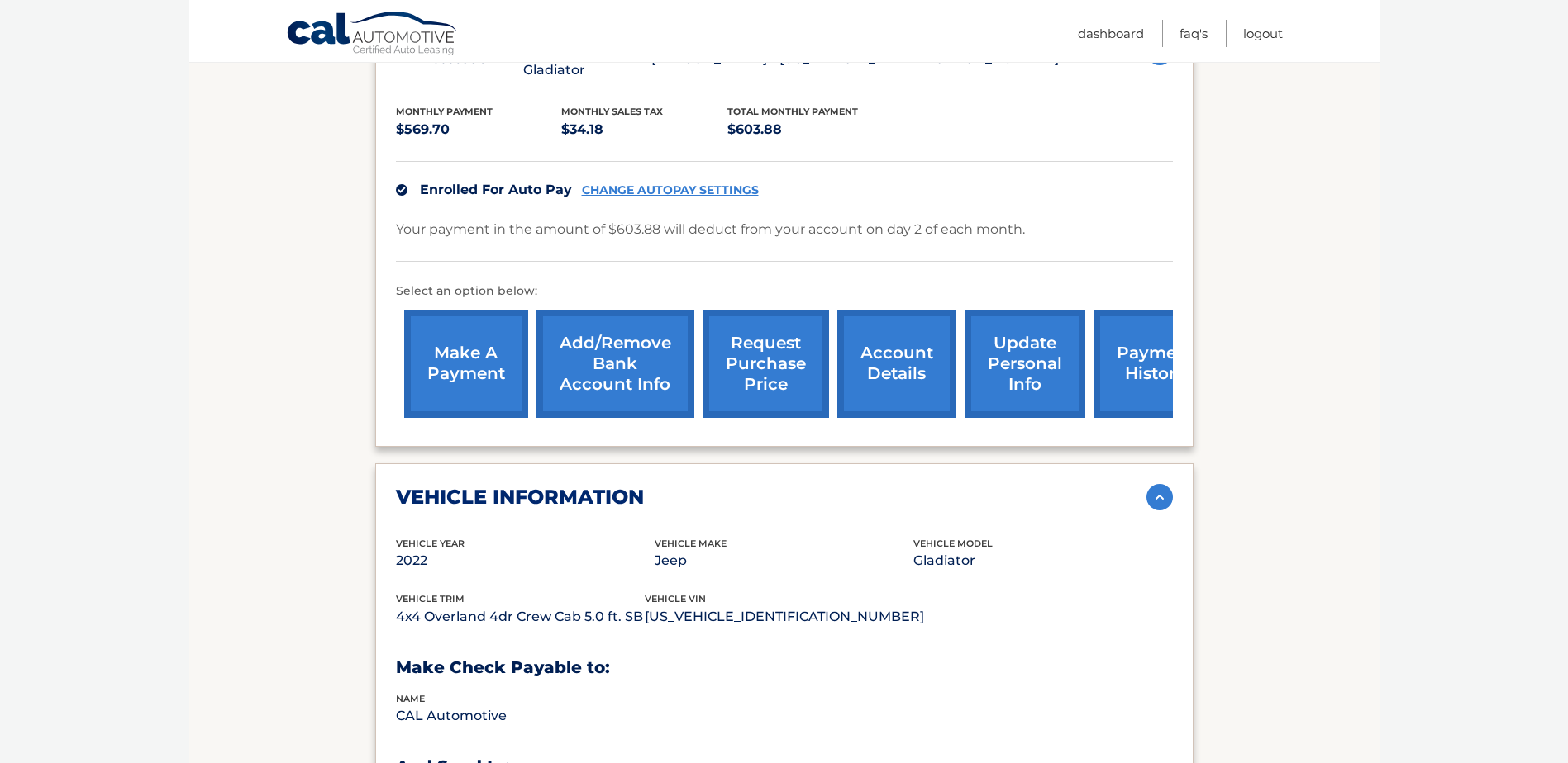
scroll to position [428, 0]
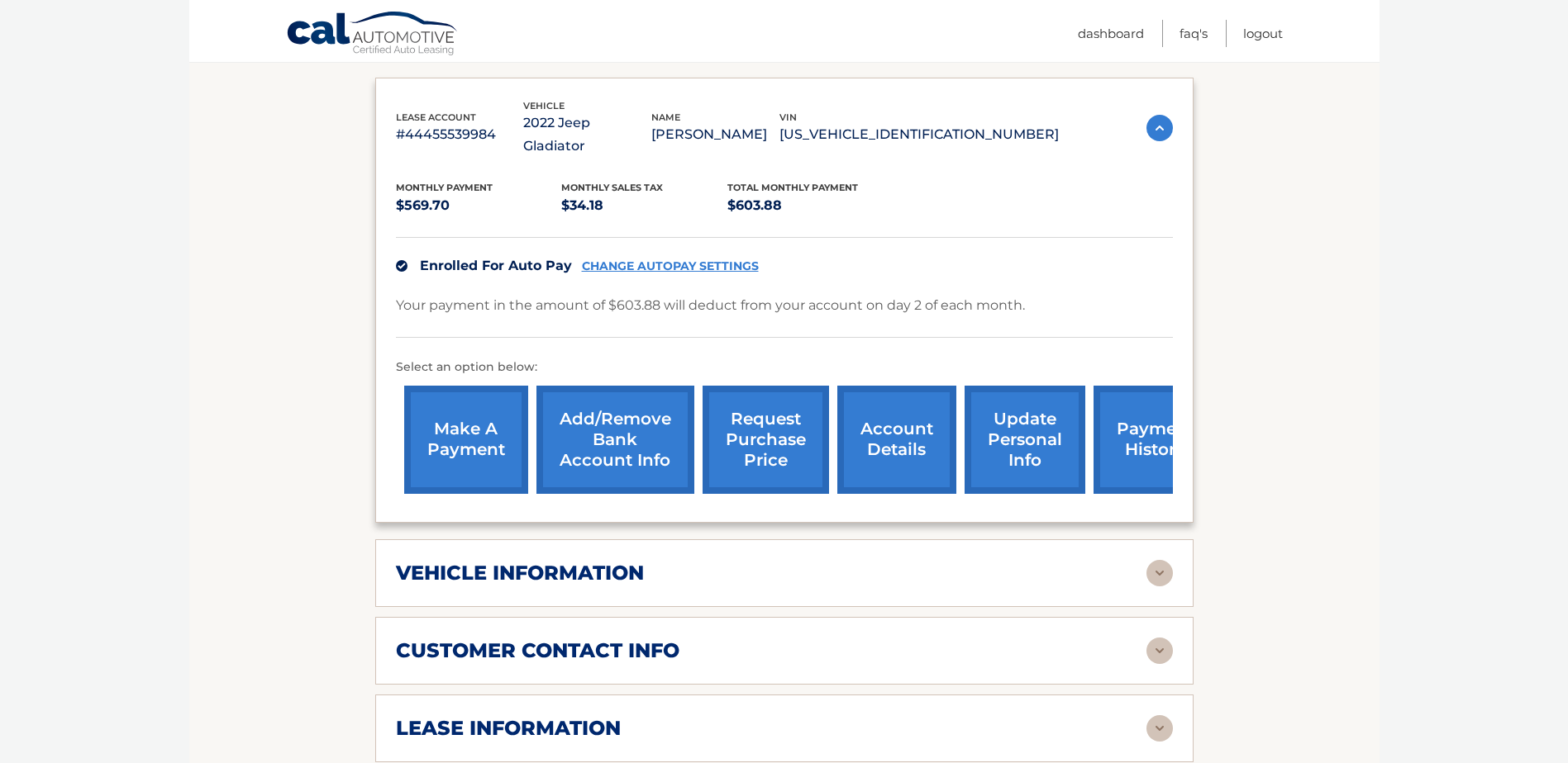
scroll to position [413, 0]
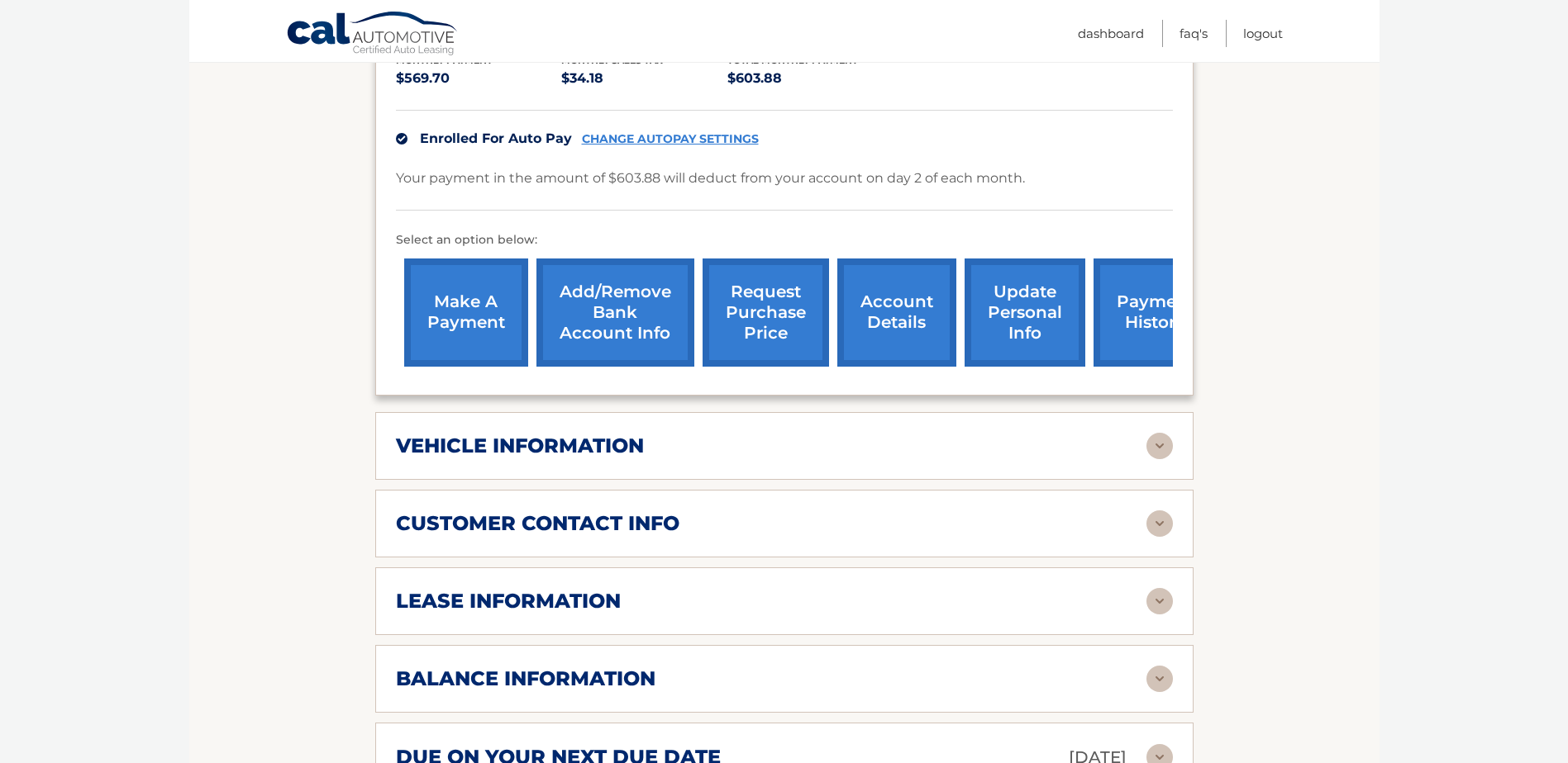
click at [931, 434] on div "vehicle information" at bounding box center [770, 446] width 750 height 25
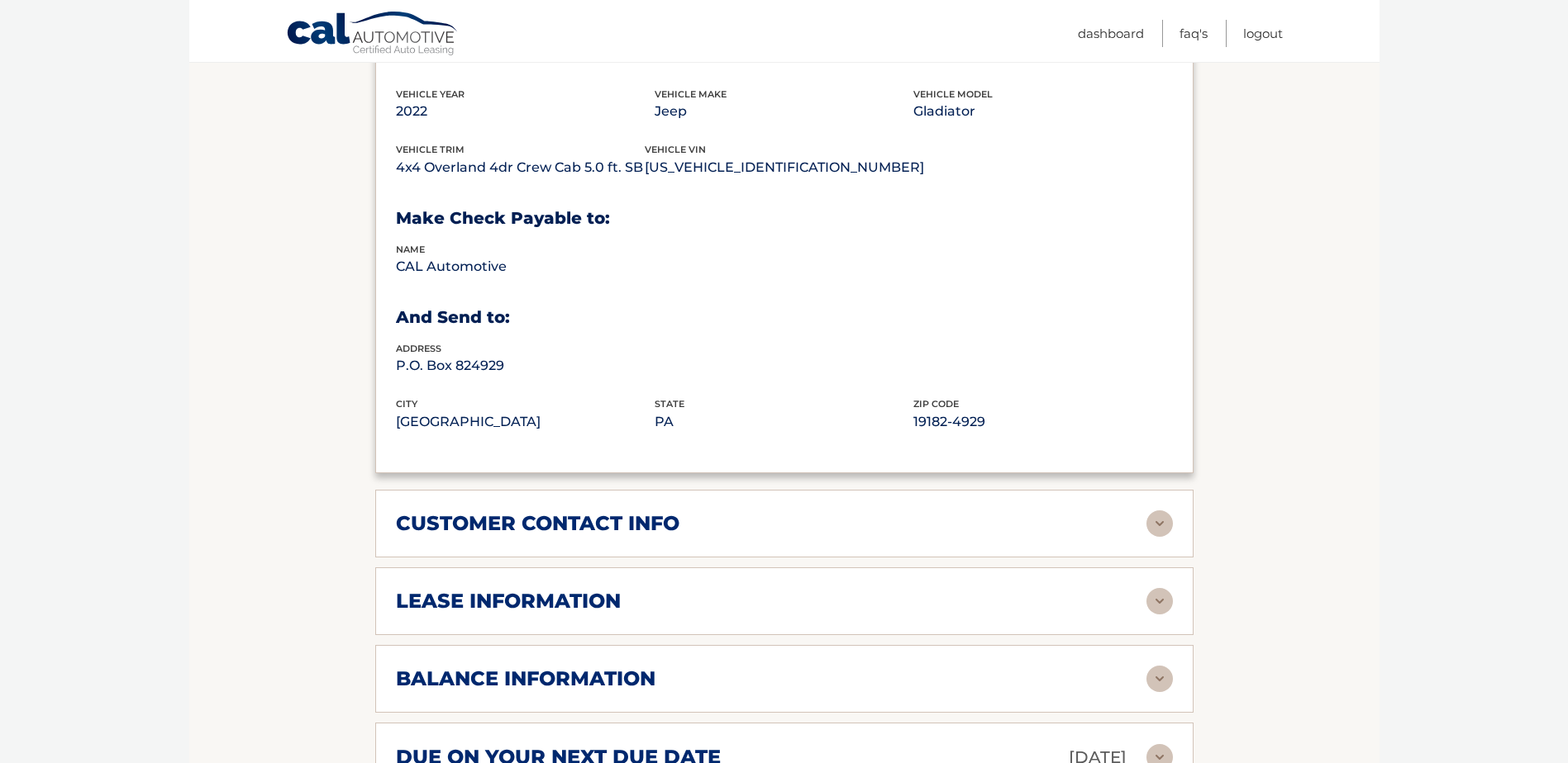
scroll to position [826, 0]
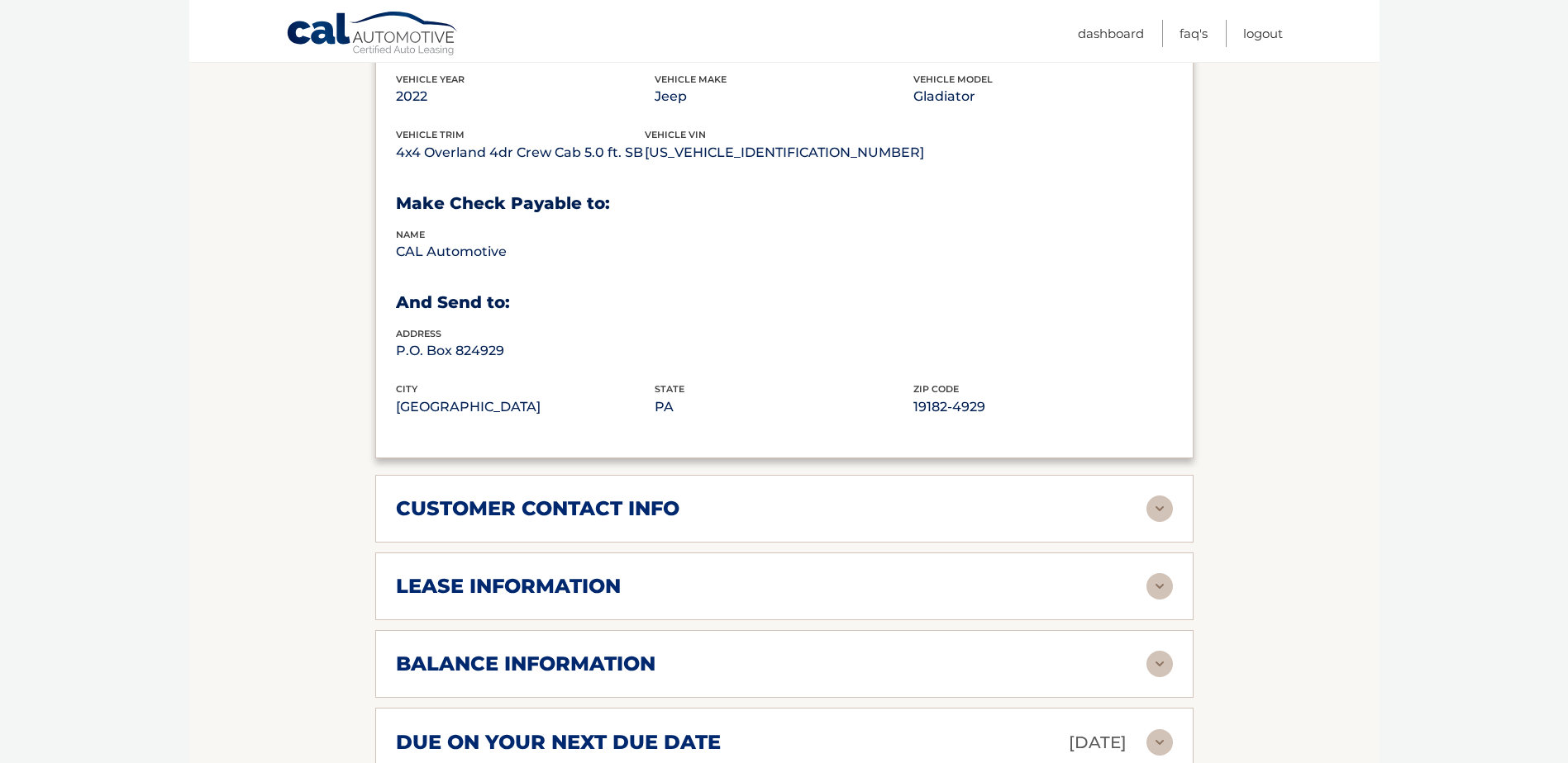
click at [919, 497] on div "customer contact info" at bounding box center [770, 509] width 750 height 25
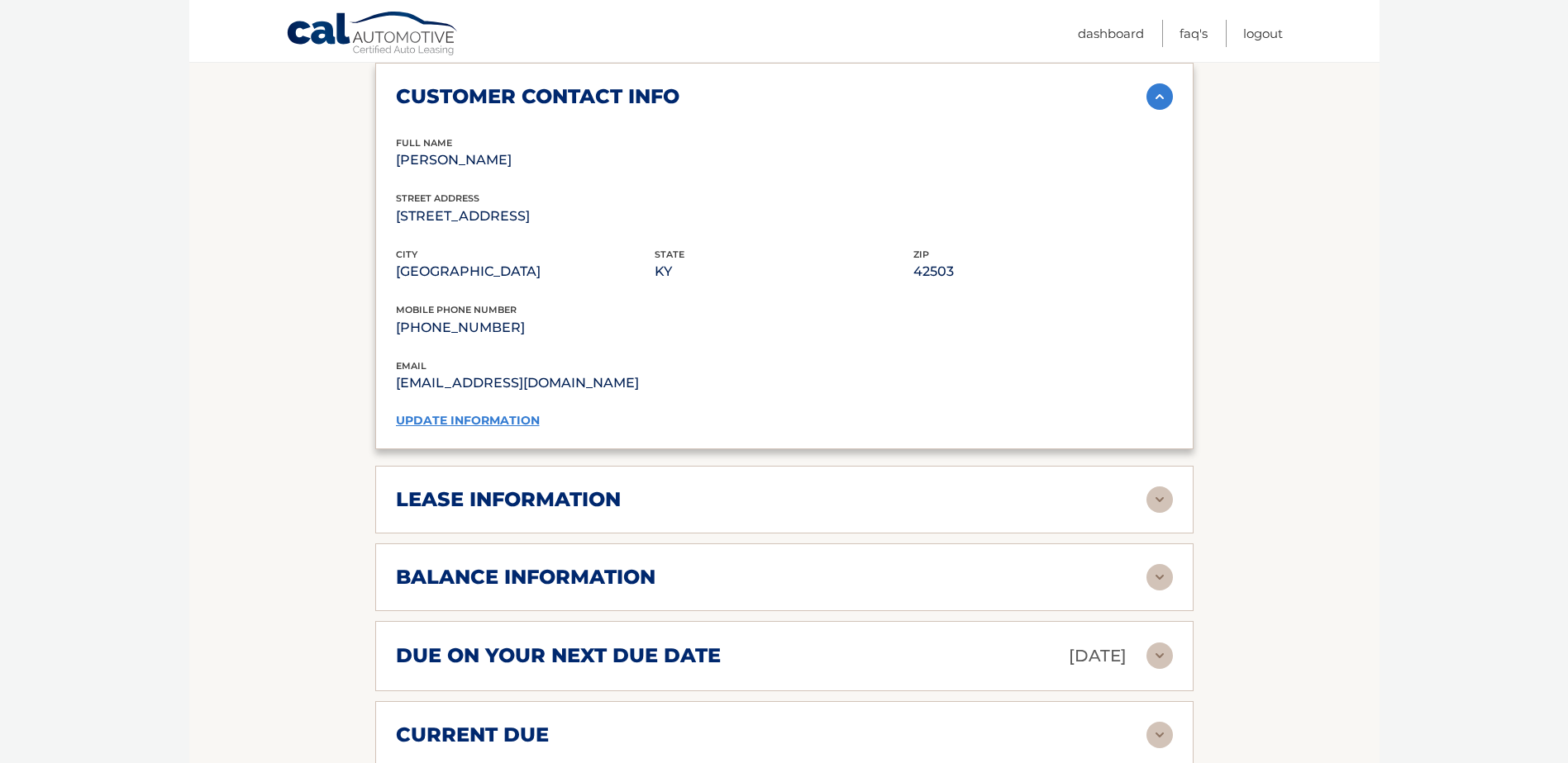
scroll to position [1239, 0]
click at [932, 486] on div "lease information" at bounding box center [770, 498] width 750 height 25
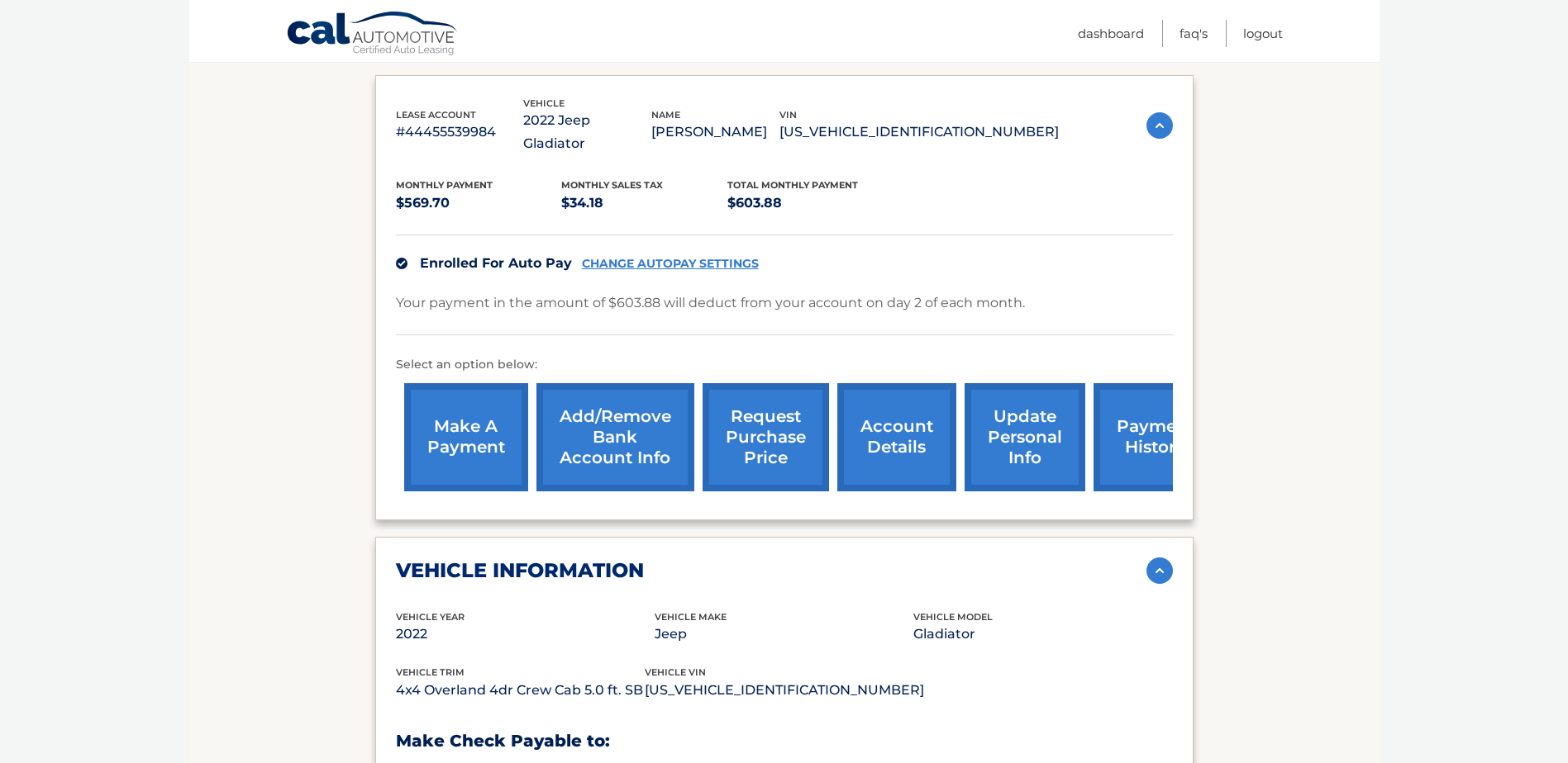
scroll to position [330, 0]
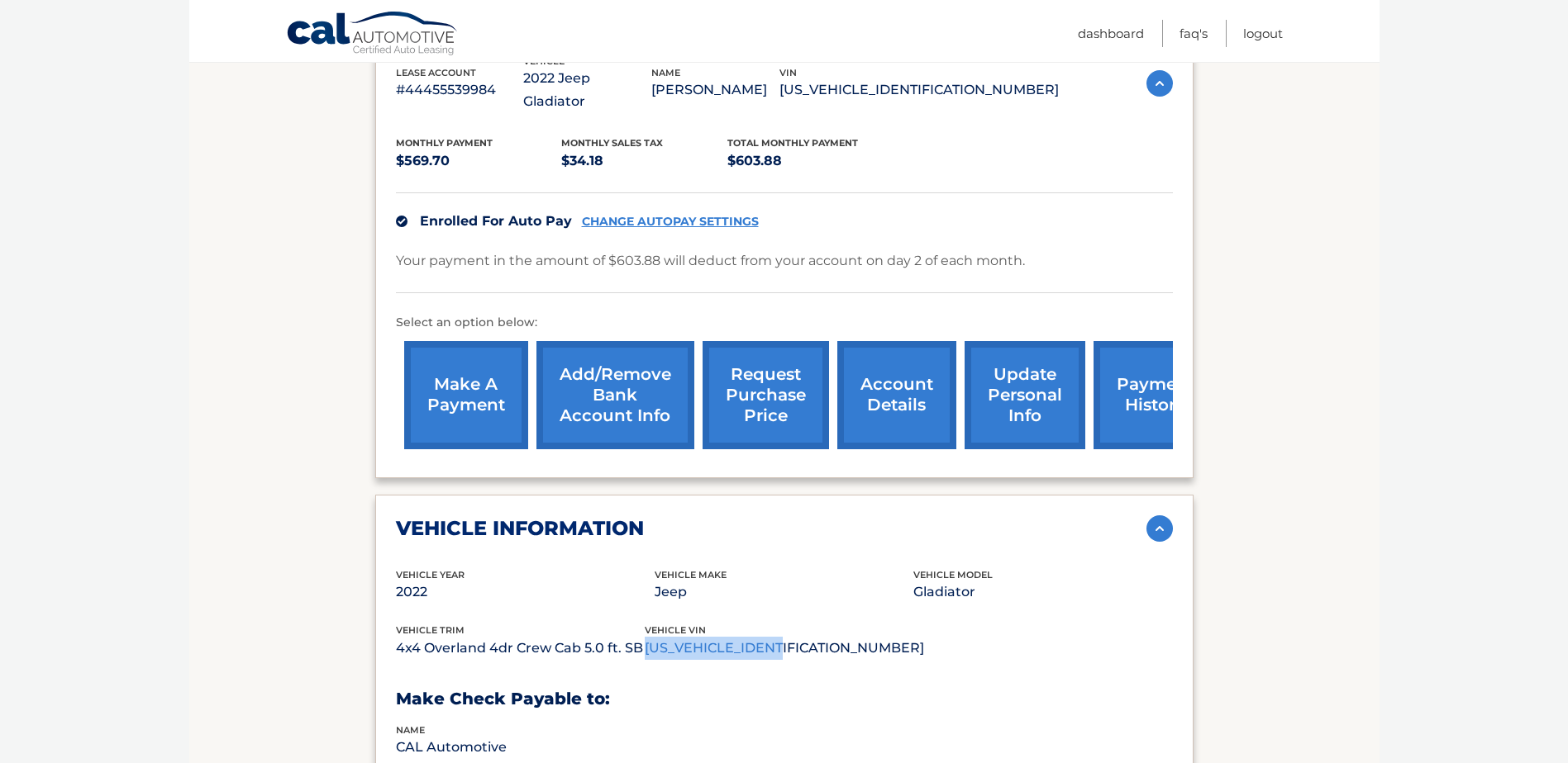
drag, startPoint x: 806, startPoint y: 627, endPoint x: 655, endPoint y: 622, distance: 151.1
click at [655, 637] on p "[US_VEHICLE_IDENTIFICATION_NUMBER]" at bounding box center [784, 648] width 279 height 23
drag, startPoint x: 655, startPoint y: 622, endPoint x: 827, endPoint y: 633, distance: 172.4
click at [827, 637] on p "[US_VEHICLE_IDENTIFICATION_NUMBER]" at bounding box center [784, 648] width 279 height 23
click at [781, 396] on link "request purchase price" at bounding box center [765, 394] width 126 height 108
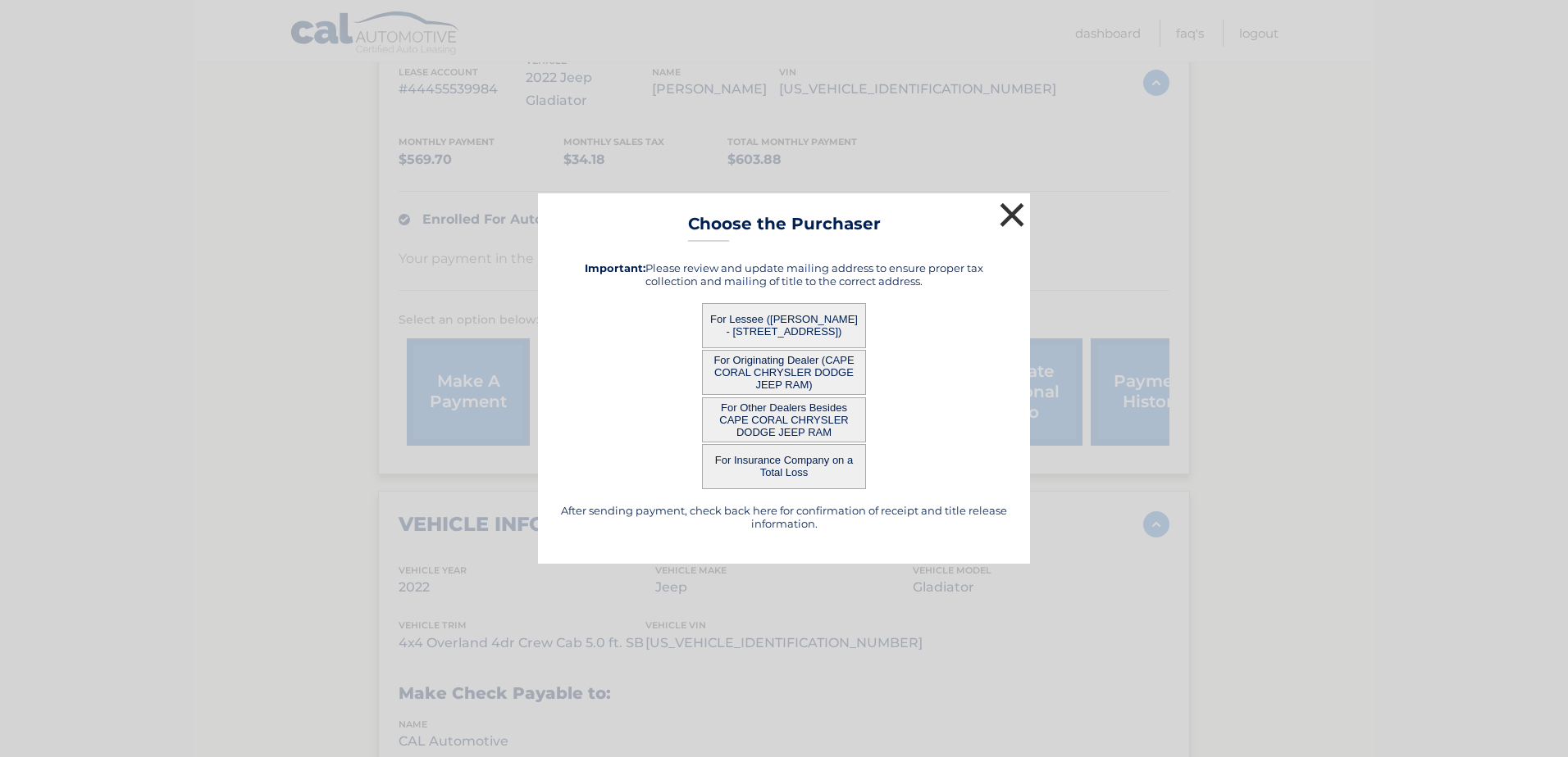
click at [1008, 212] on button "×" at bounding box center [1012, 214] width 33 height 33
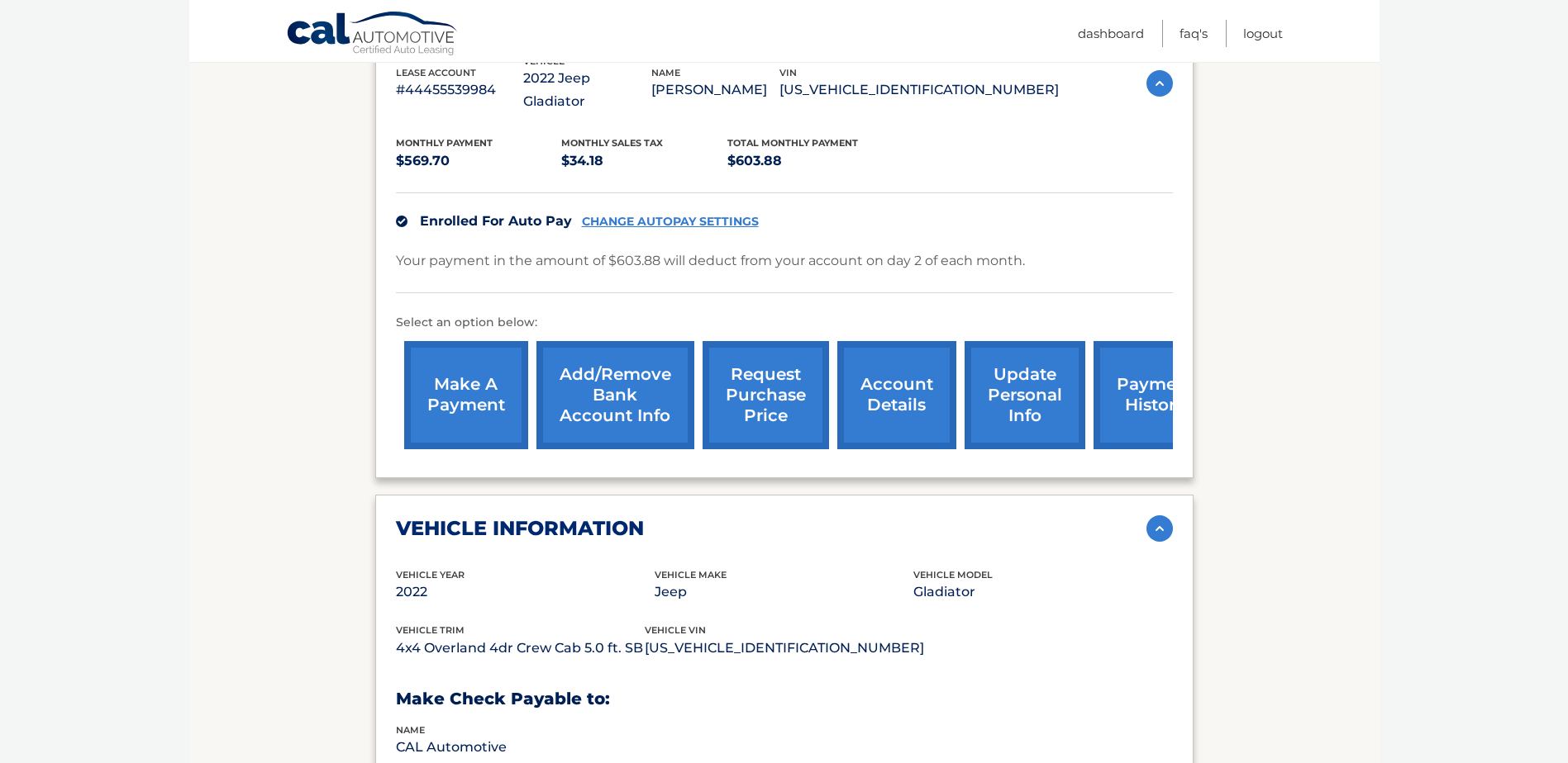
click at [753, 385] on link "request purchase price" at bounding box center [765, 394] width 126 height 108
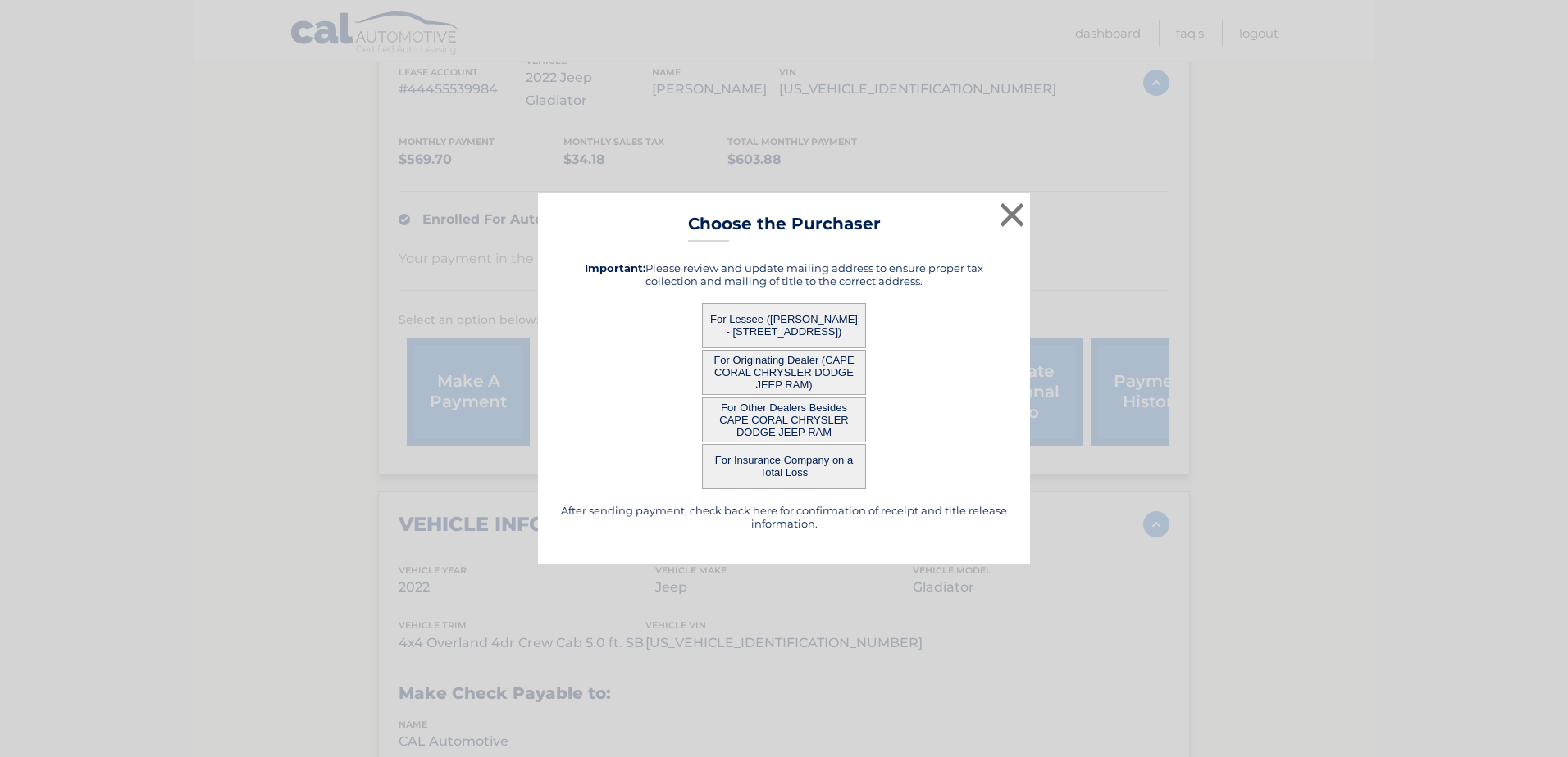
click at [770, 320] on button "For Lessee ([PERSON_NAME] - [STREET_ADDRESS])" at bounding box center [783, 326] width 164 height 45
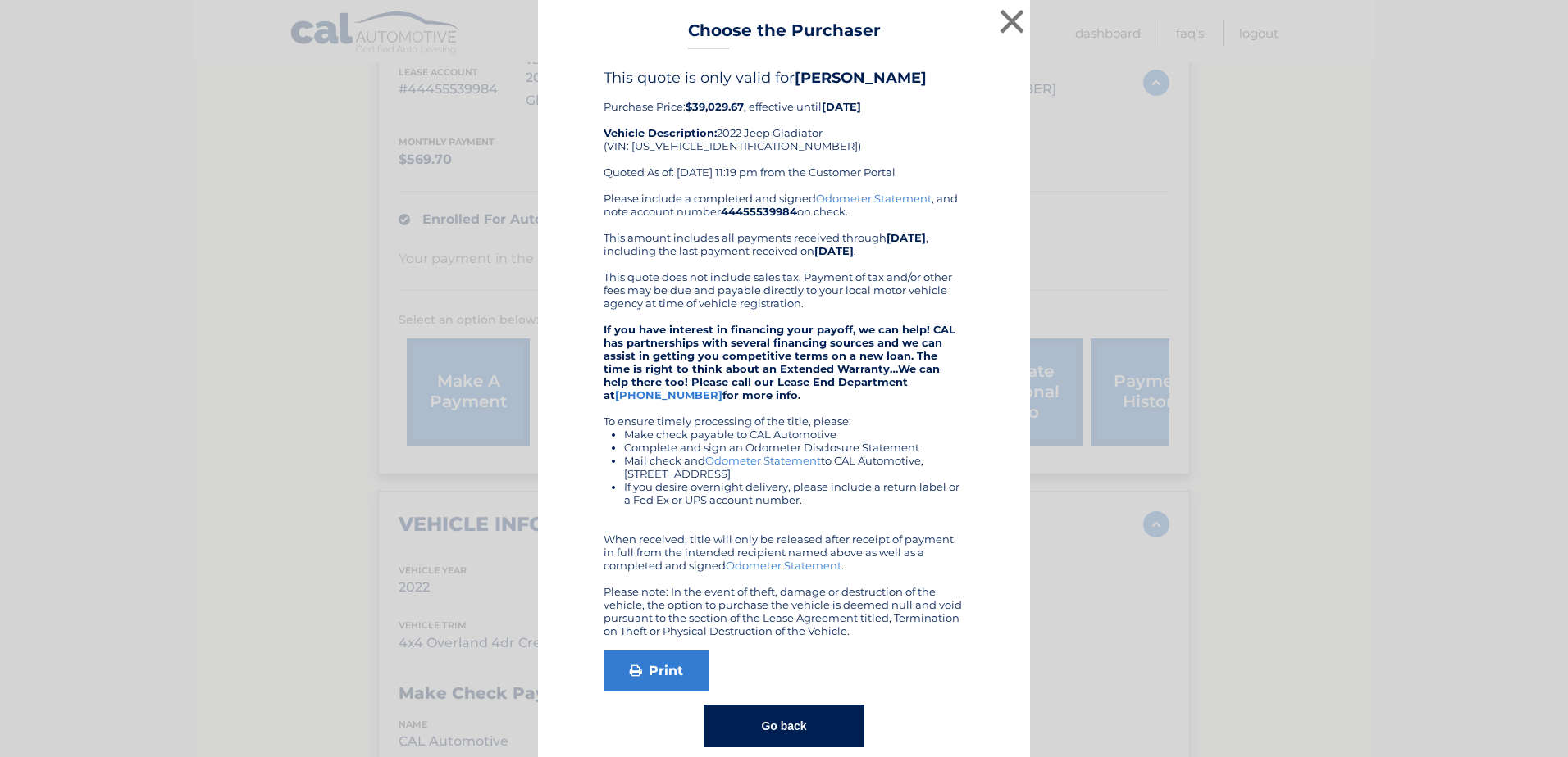
click at [790, 719] on button "Go back" at bounding box center [783, 726] width 160 height 43
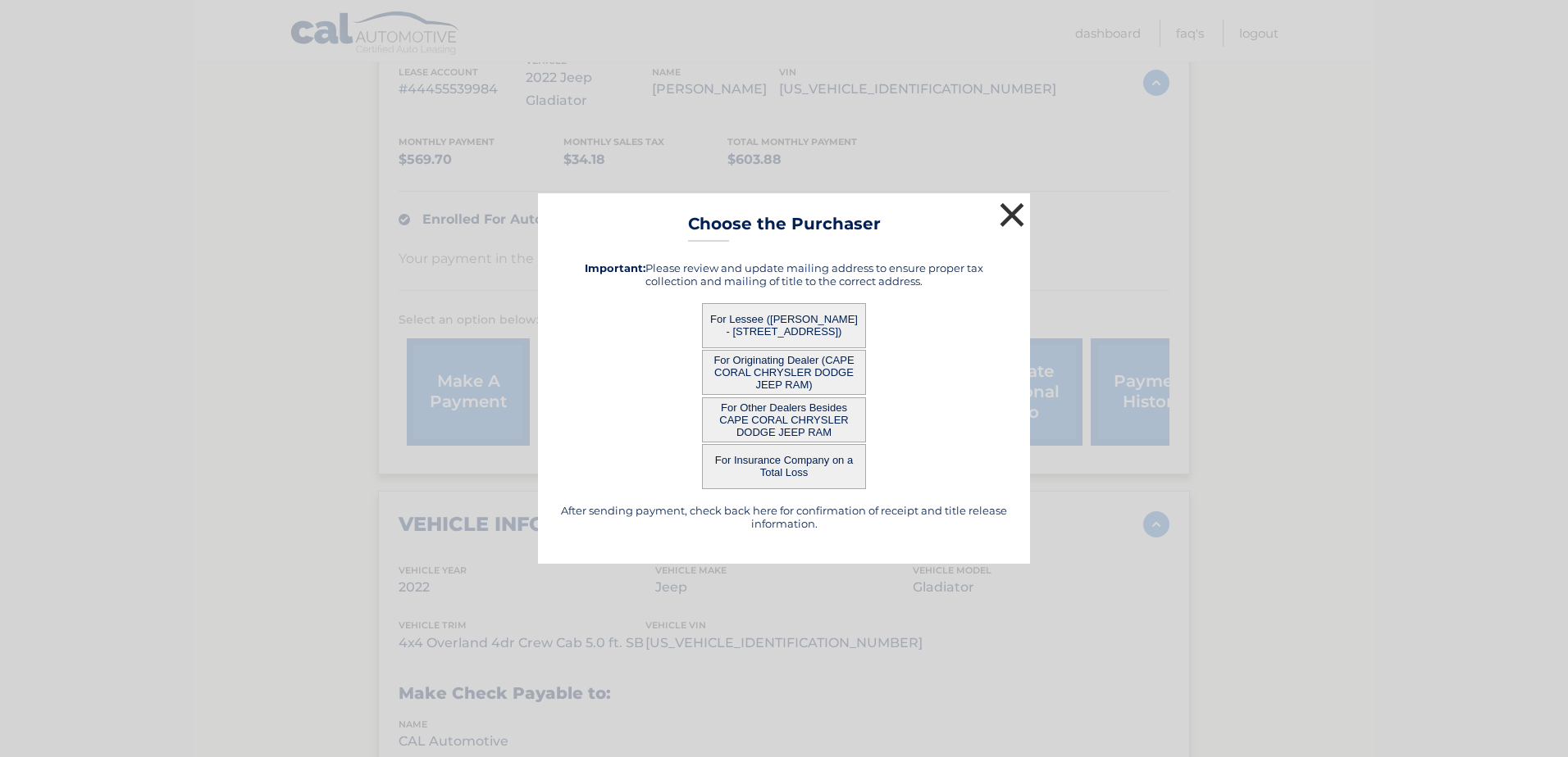
click at [1015, 221] on button "×" at bounding box center [1012, 214] width 33 height 33
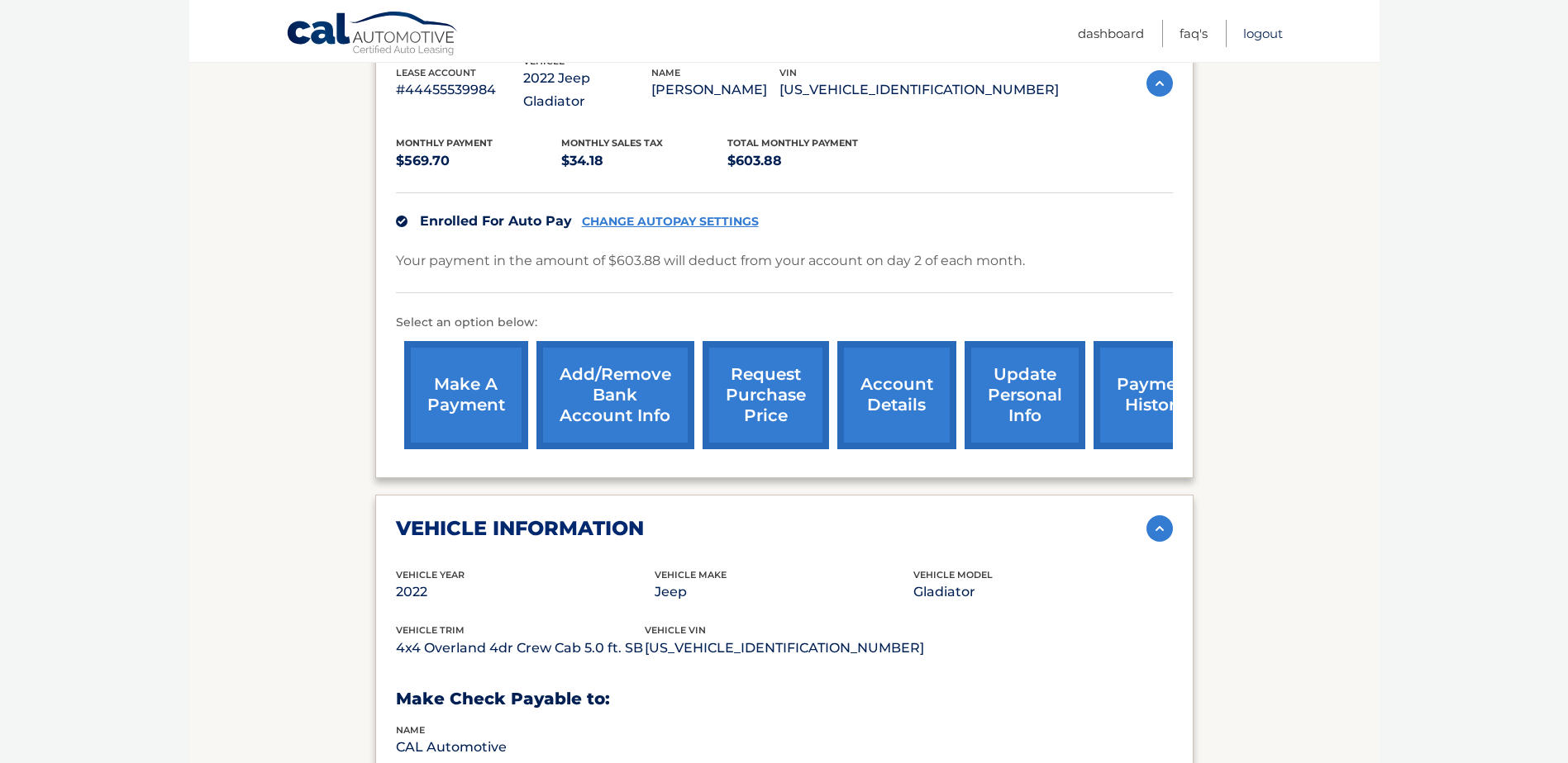
click at [1269, 32] on link "Logout" at bounding box center [1263, 33] width 40 height 28
